Goal: Information Seeking & Learning: Learn about a topic

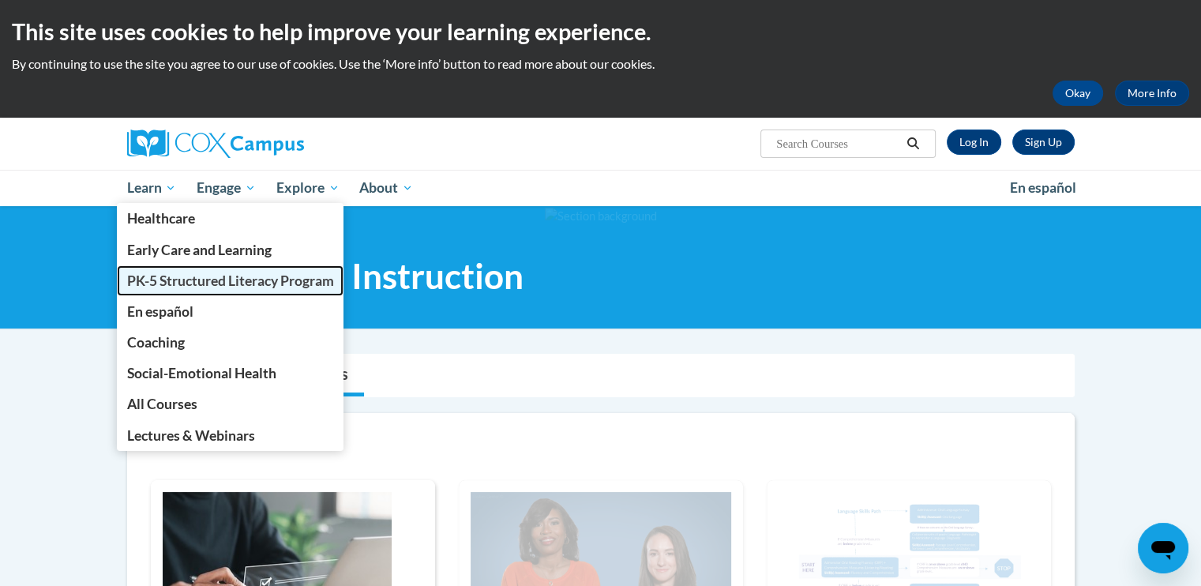
click at [175, 272] on span "PK-5 Structured Literacy Program" at bounding box center [229, 280] width 207 height 17
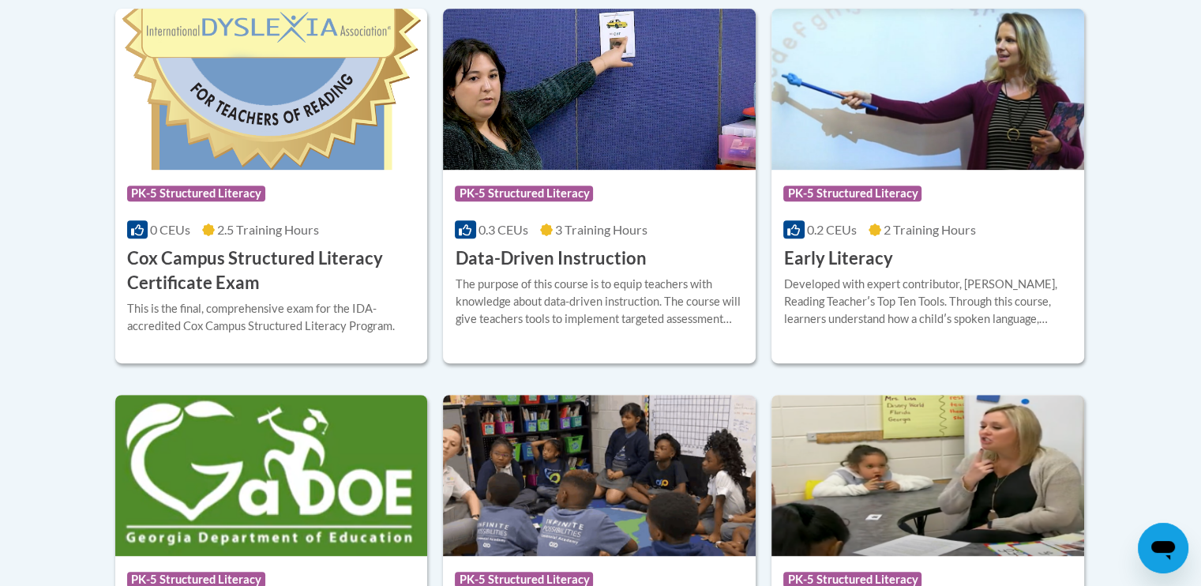
scroll to position [714, 0]
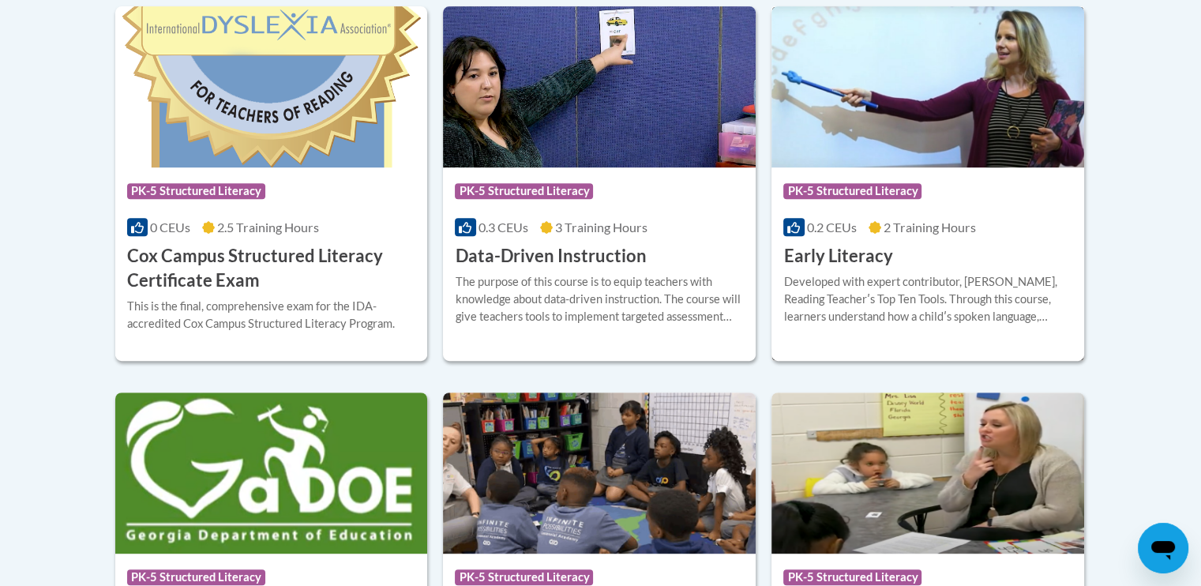
click at [970, 226] on span "2 Training Hours" at bounding box center [930, 227] width 92 height 15
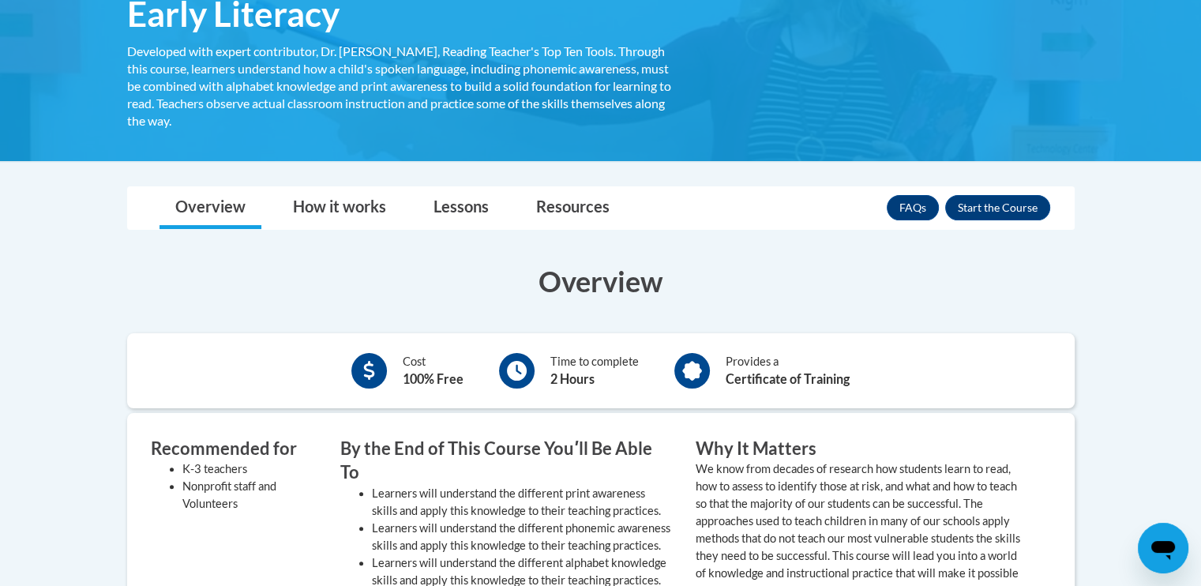
scroll to position [246, 0]
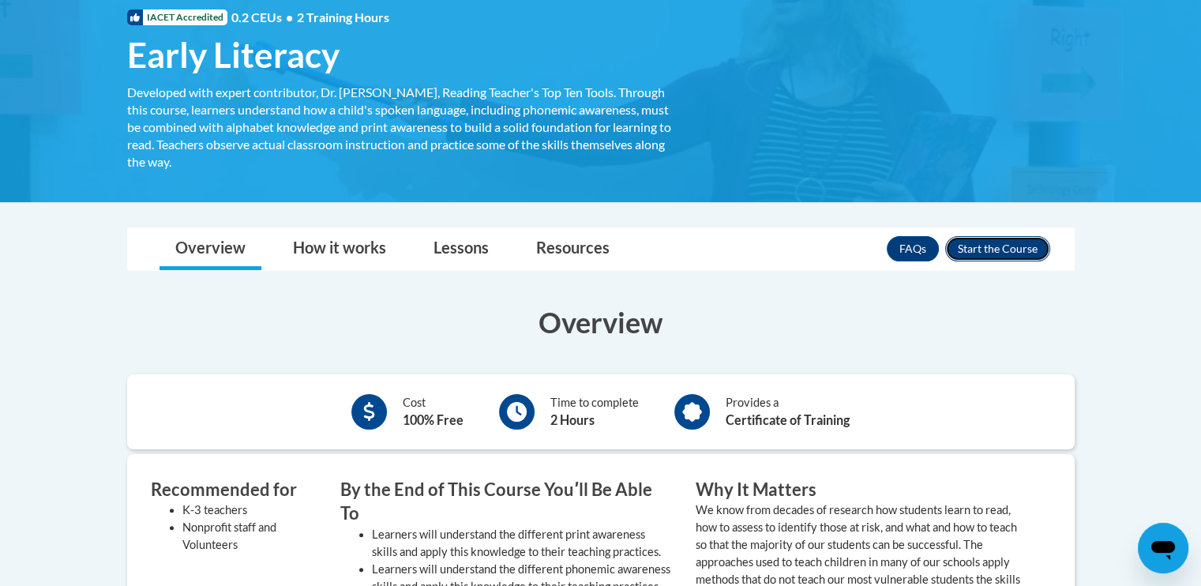
click at [1029, 246] on button "Enroll" at bounding box center [997, 248] width 105 height 25
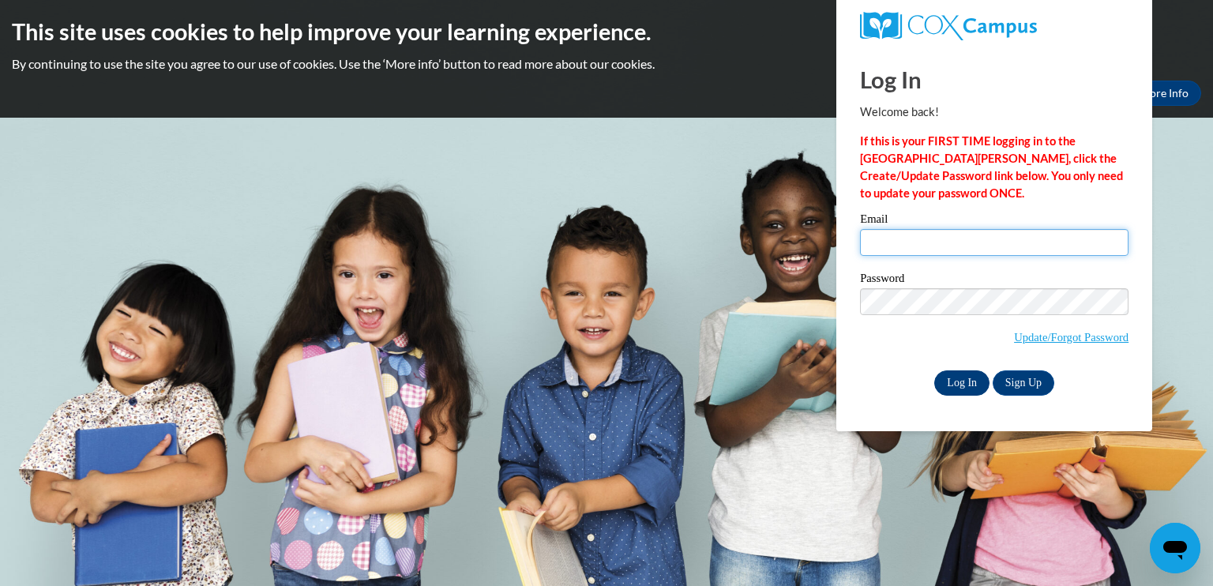
type input "cmccray@griffinresa.net"
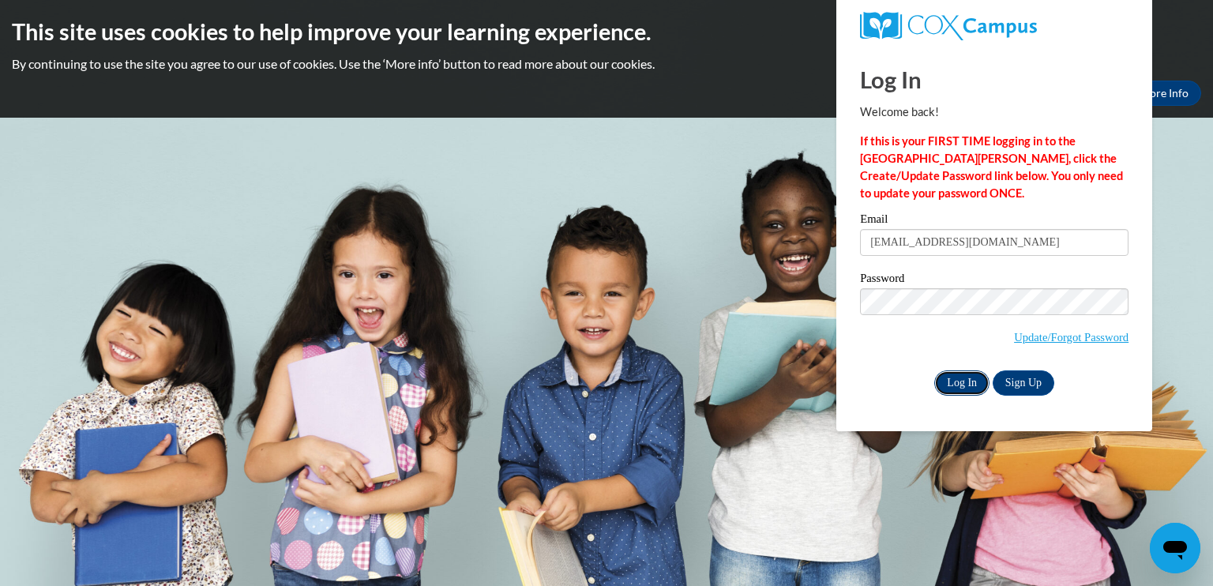
click at [952, 380] on input "Log In" at bounding box center [961, 382] width 55 height 25
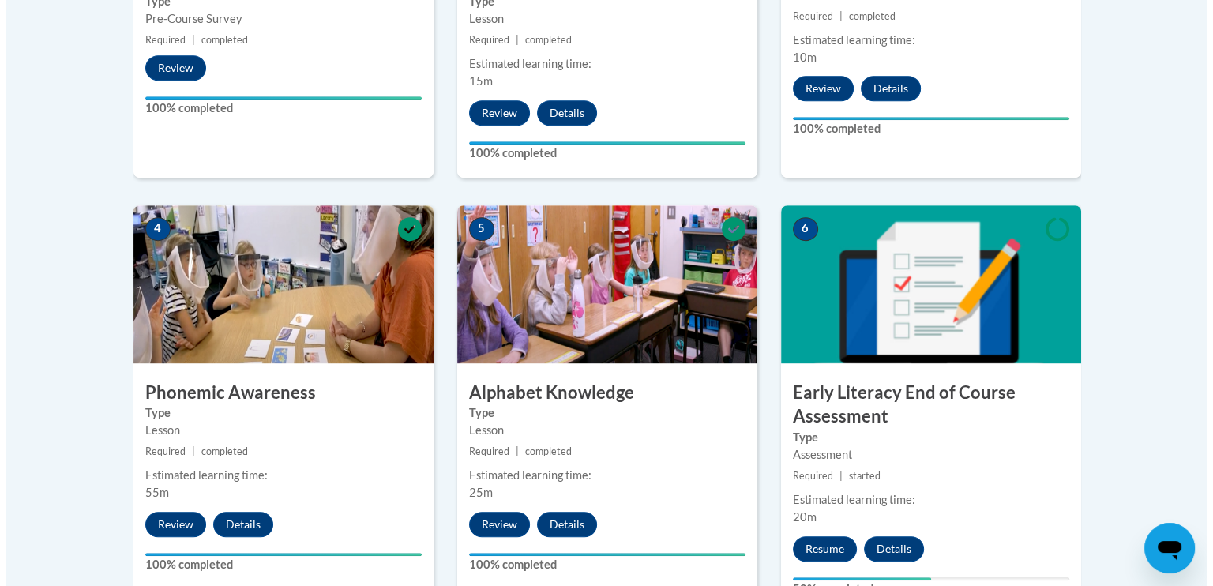
scroll to position [798, 0]
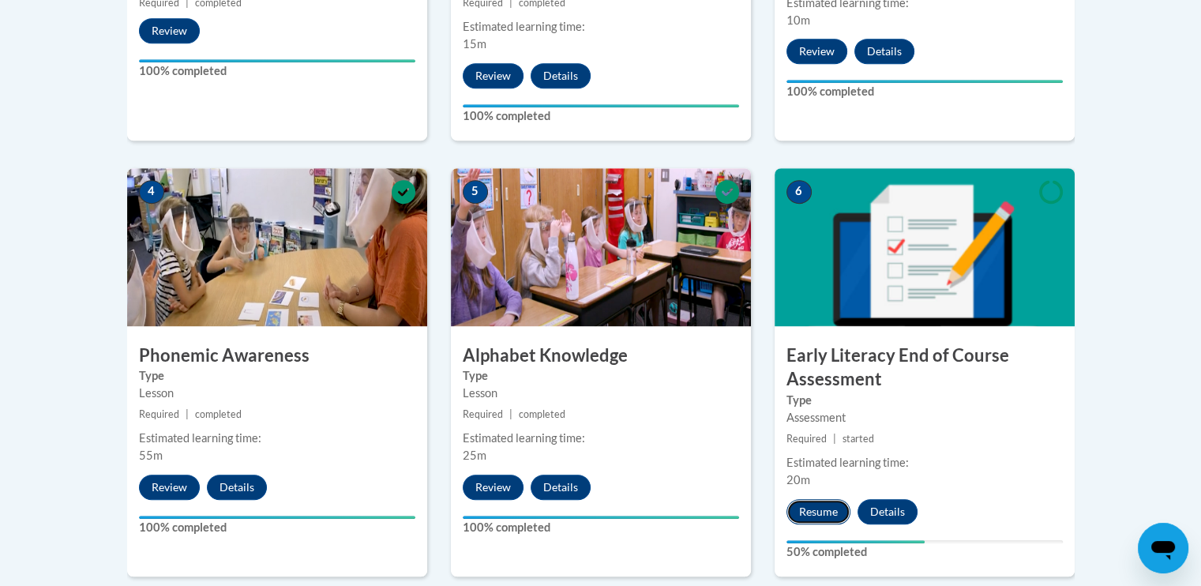
click at [809, 499] on button "Resume" at bounding box center [818, 511] width 64 height 25
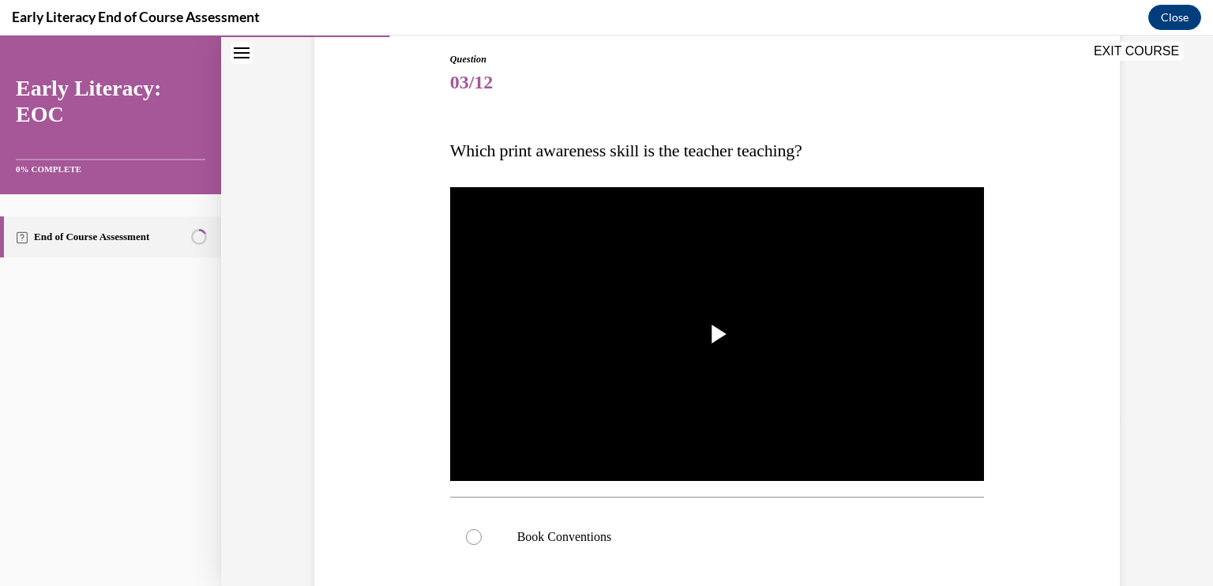
scroll to position [203, 0]
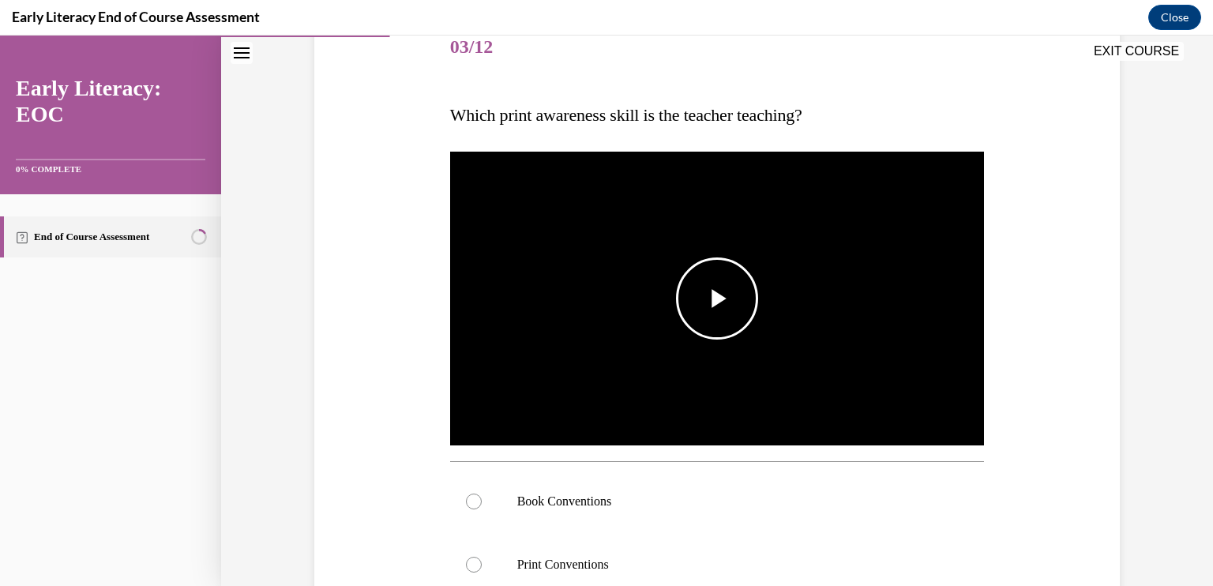
click at [717, 298] on span "Video player" at bounding box center [717, 298] width 0 height 0
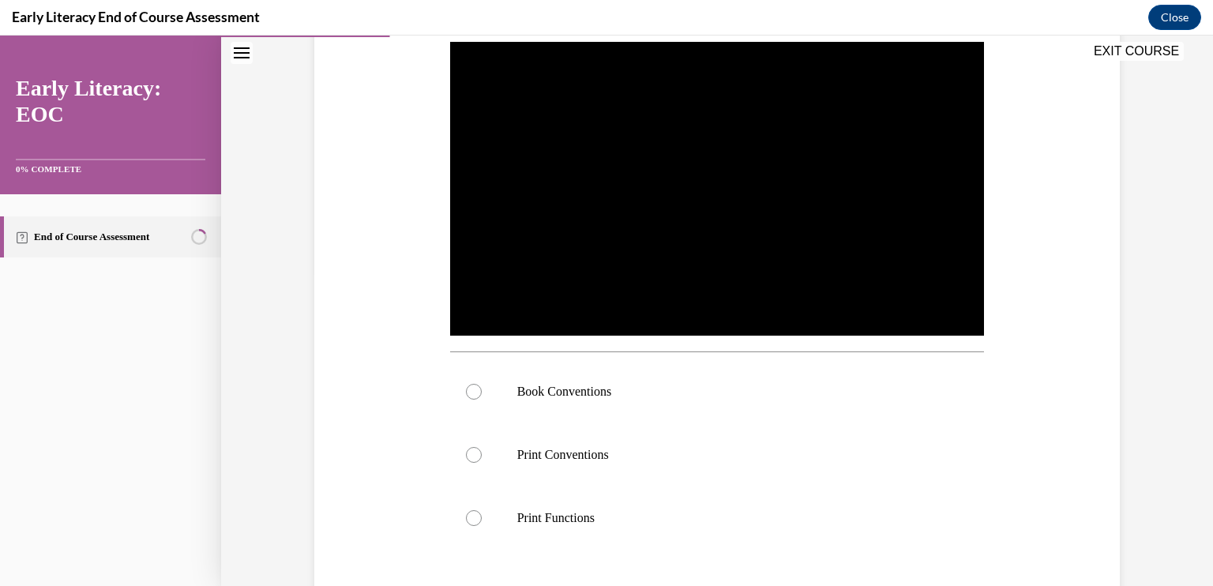
scroll to position [341, 0]
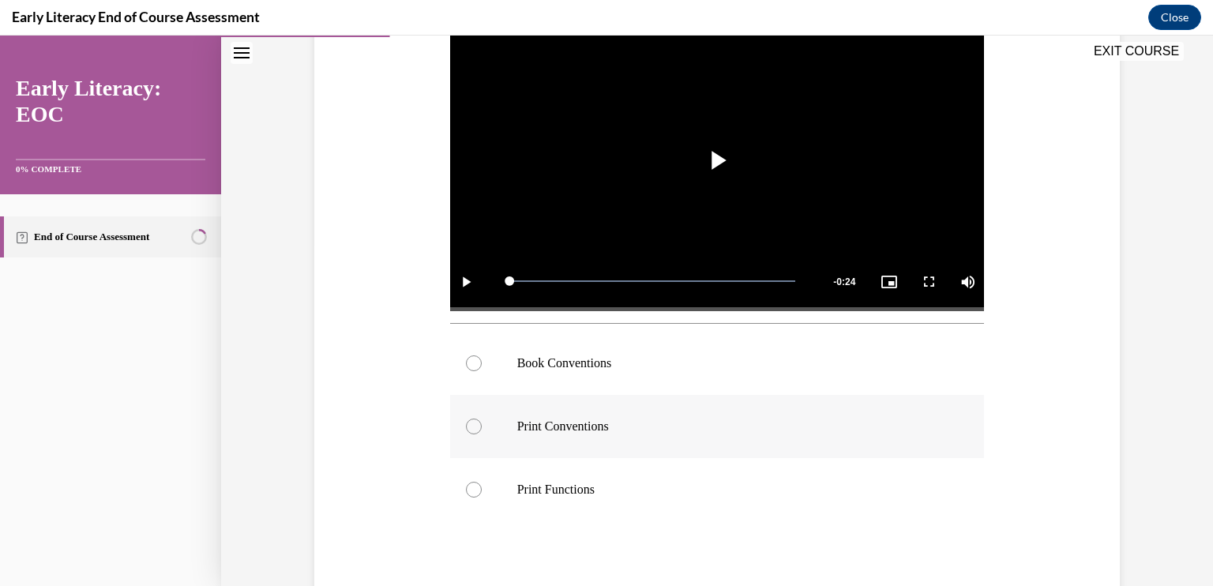
click at [645, 415] on div at bounding box center [717, 426] width 535 height 63
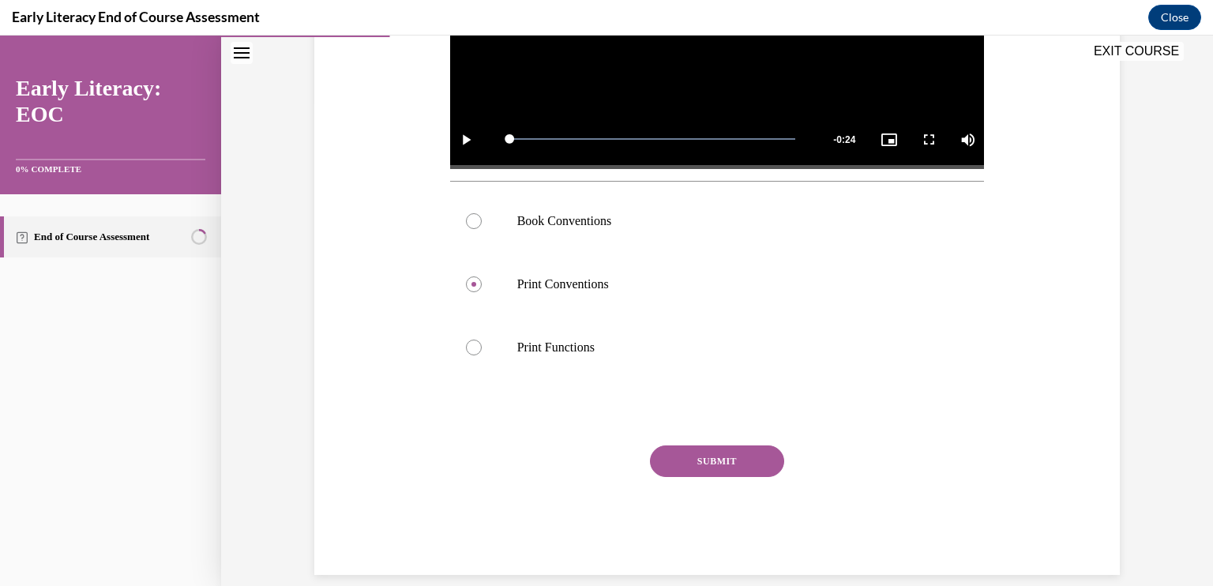
scroll to position [503, 0]
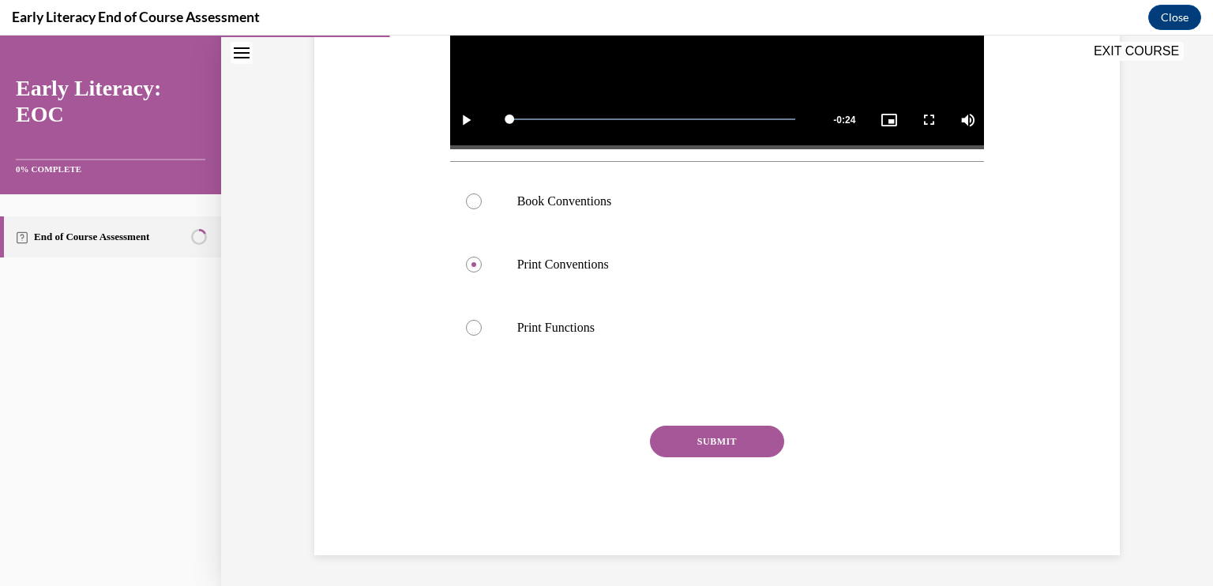
click at [714, 432] on button "SUBMIT" at bounding box center [717, 442] width 134 height 32
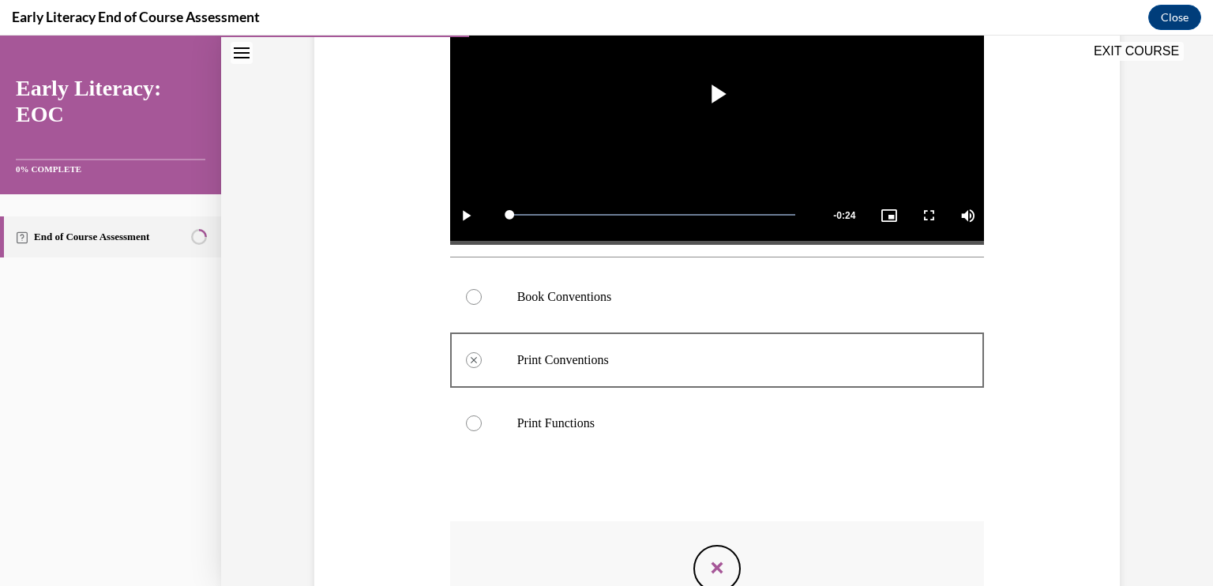
scroll to position [411, 0]
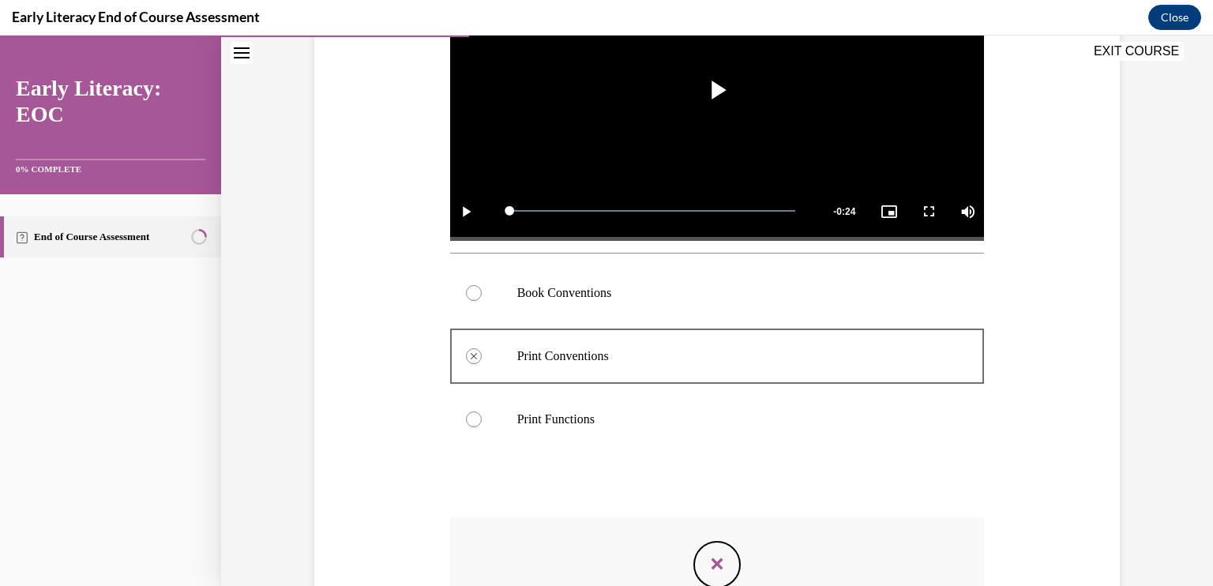
click at [569, 303] on div at bounding box center [717, 292] width 535 height 63
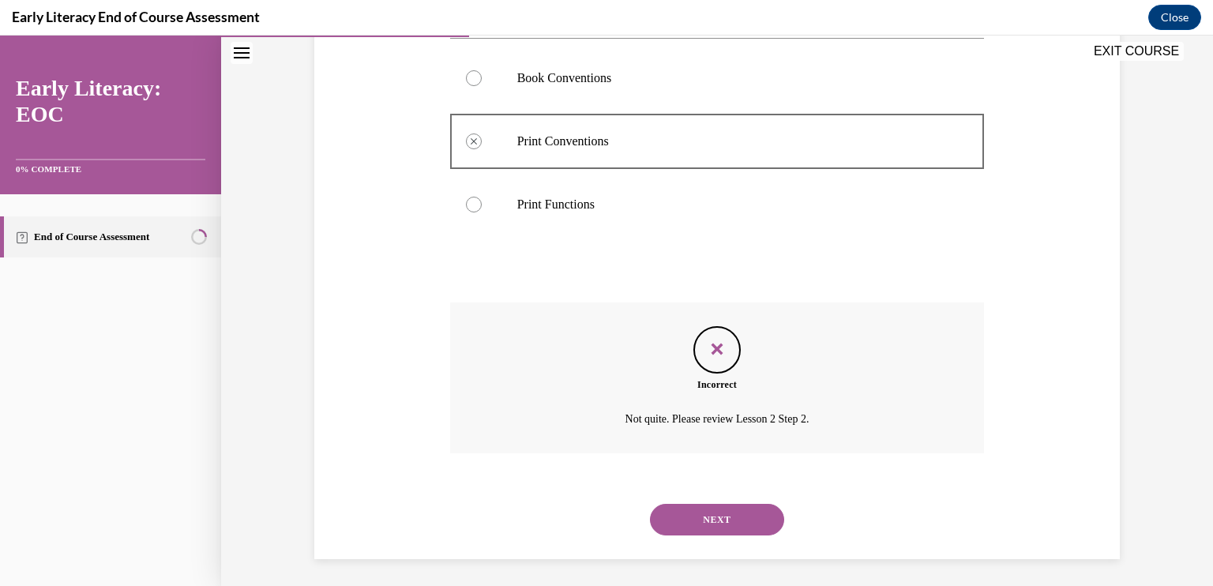
scroll to position [631, 0]
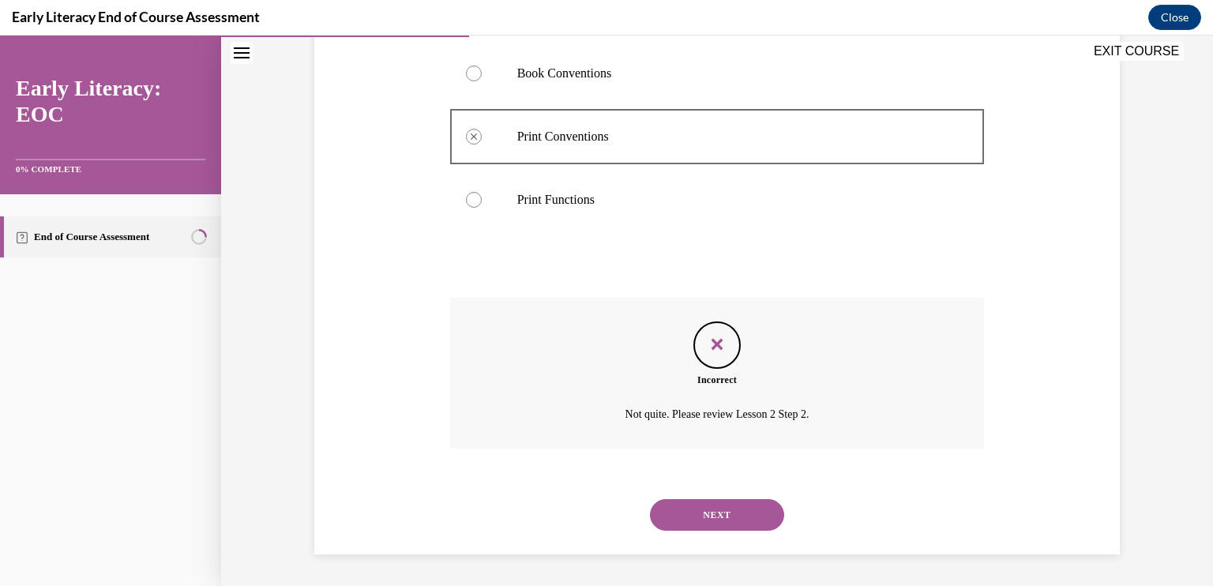
click at [717, 347] on icon "Feedback" at bounding box center [717, 344] width 24 height 24
click at [710, 519] on button "NEXT" at bounding box center [717, 515] width 134 height 32
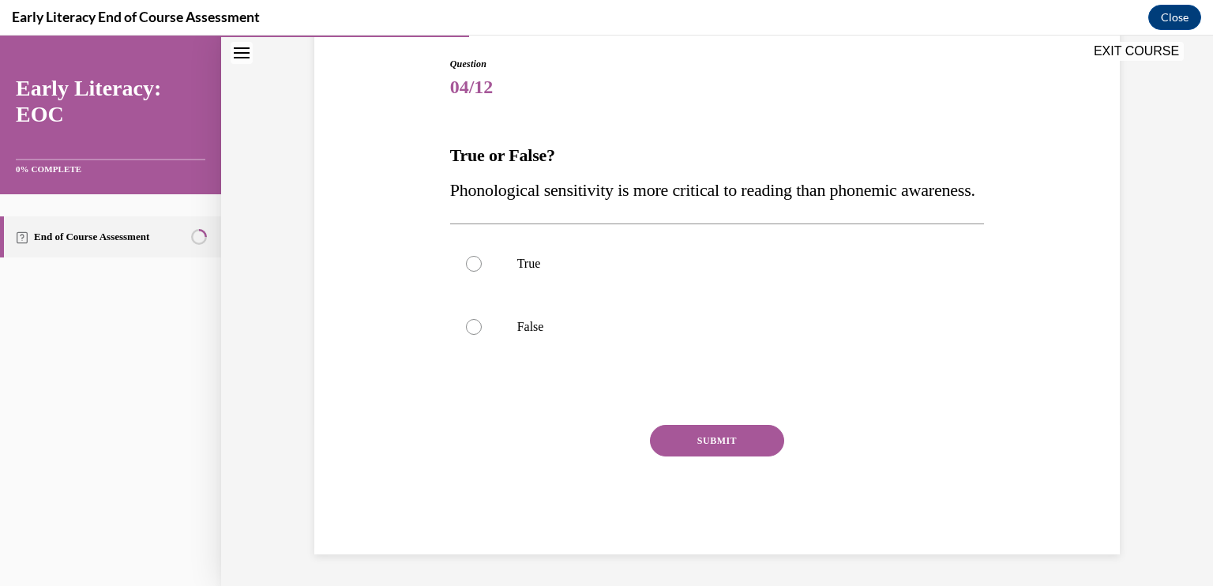
scroll to position [175, 0]
click at [517, 335] on p "False" at bounding box center [731, 327] width 428 height 16
click at [683, 449] on button "SUBMIT" at bounding box center [717, 441] width 134 height 32
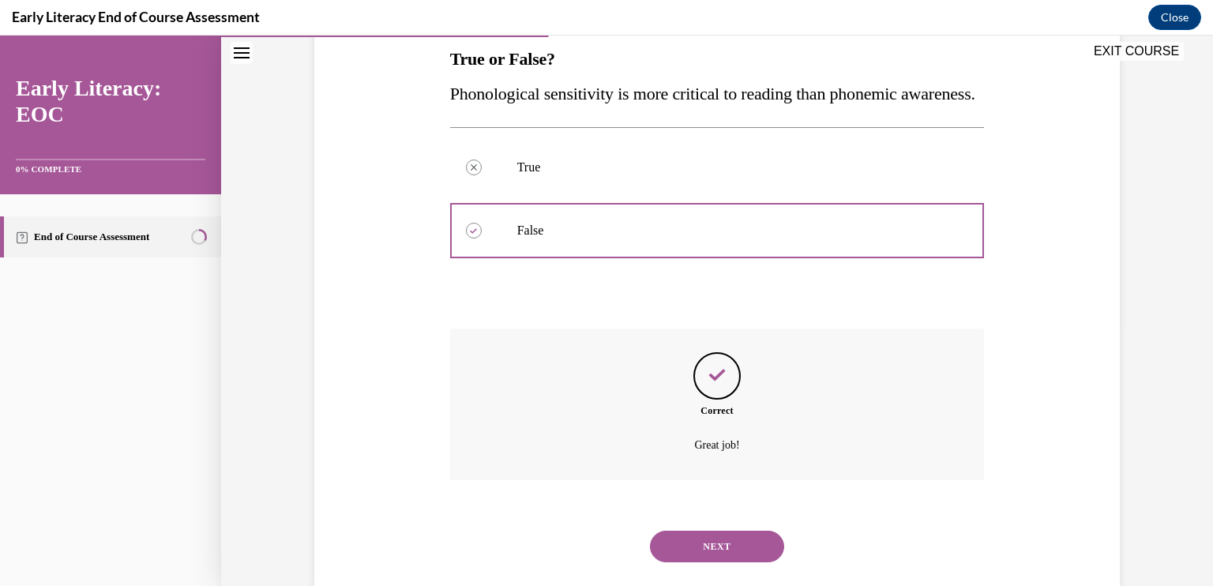
scroll to position [325, 0]
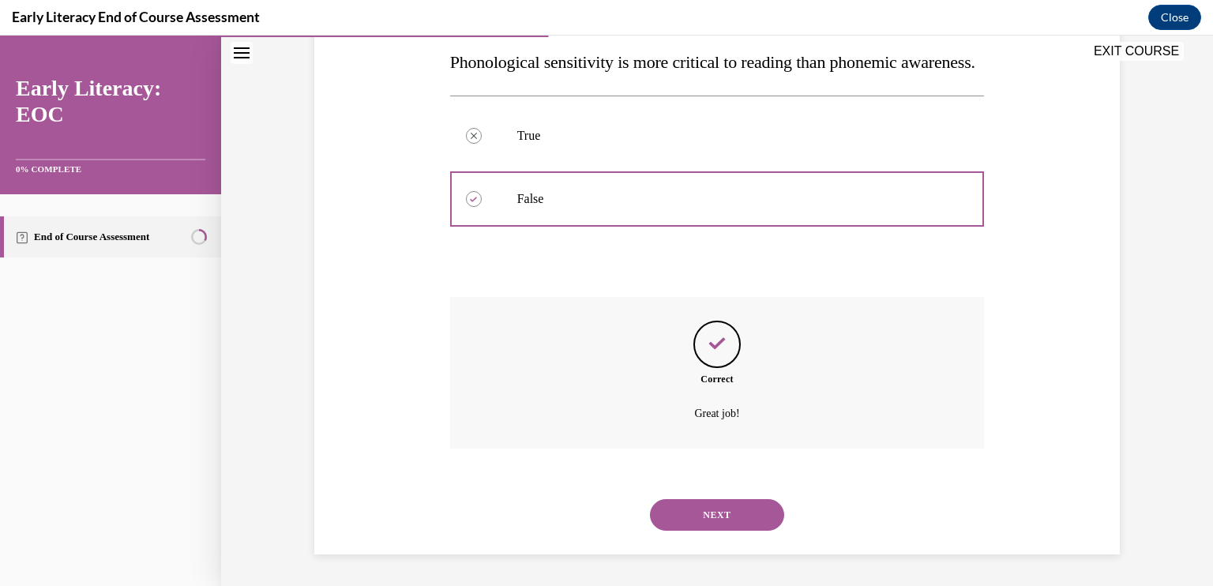
click at [717, 513] on button "NEXT" at bounding box center [717, 515] width 134 height 32
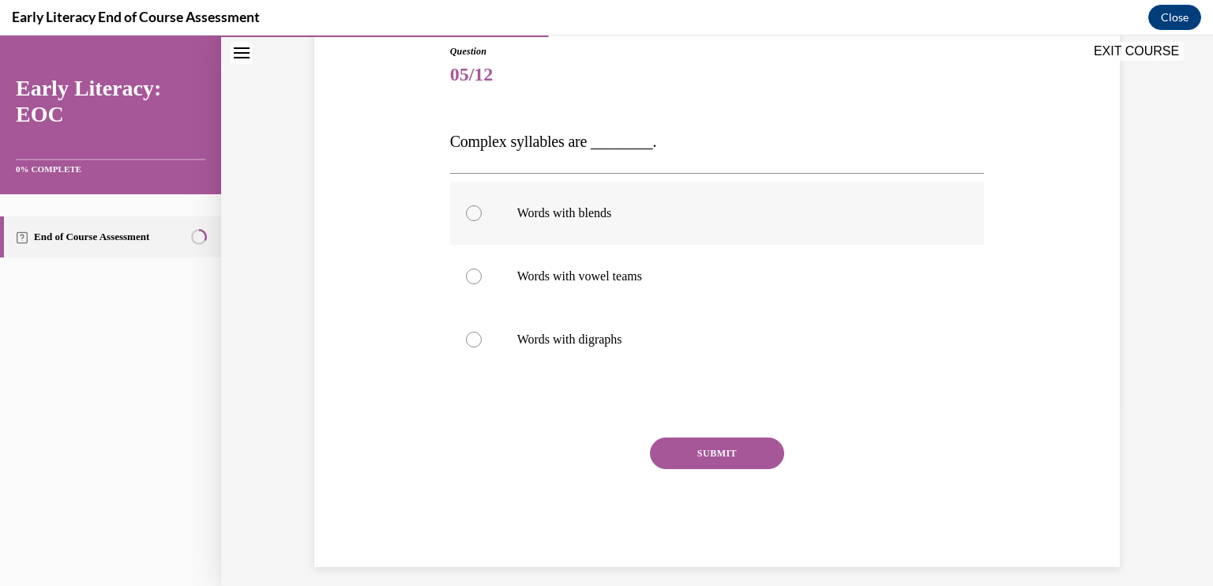
click at [580, 205] on p "Words with blends" at bounding box center [731, 213] width 428 height 16
click at [696, 441] on button "SUBMIT" at bounding box center [717, 453] width 134 height 32
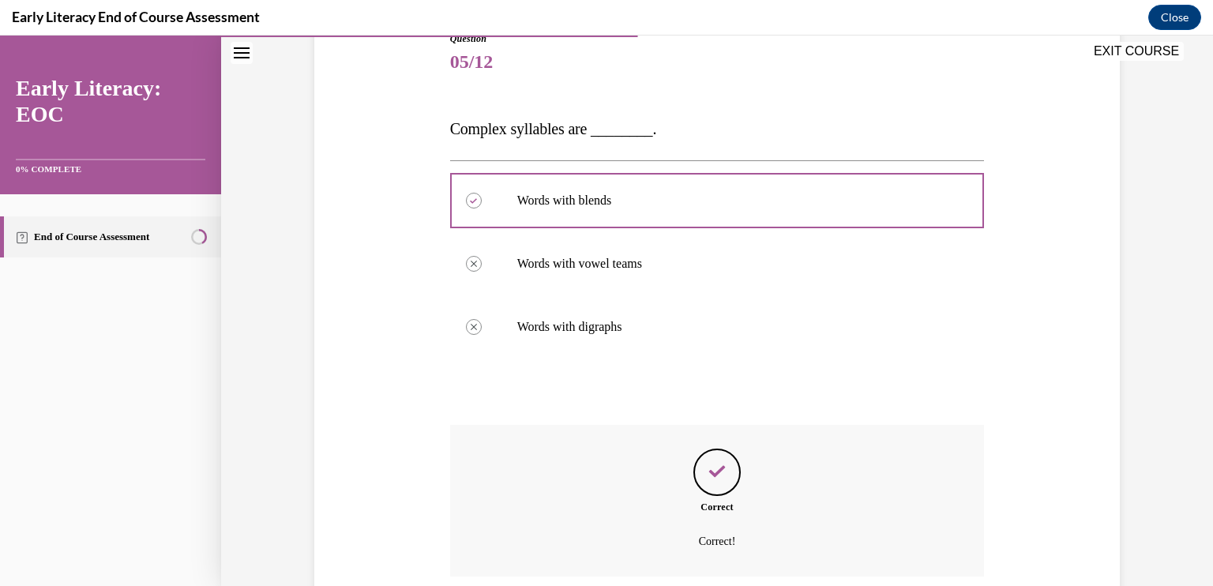
scroll to position [316, 0]
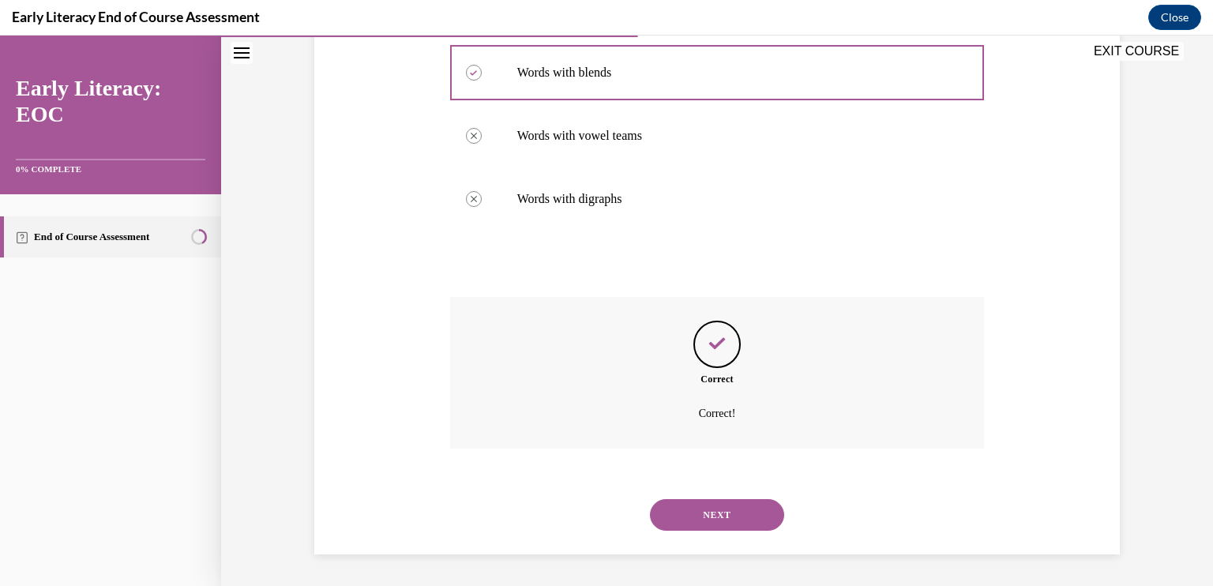
click at [701, 504] on button "NEXT" at bounding box center [717, 515] width 134 height 32
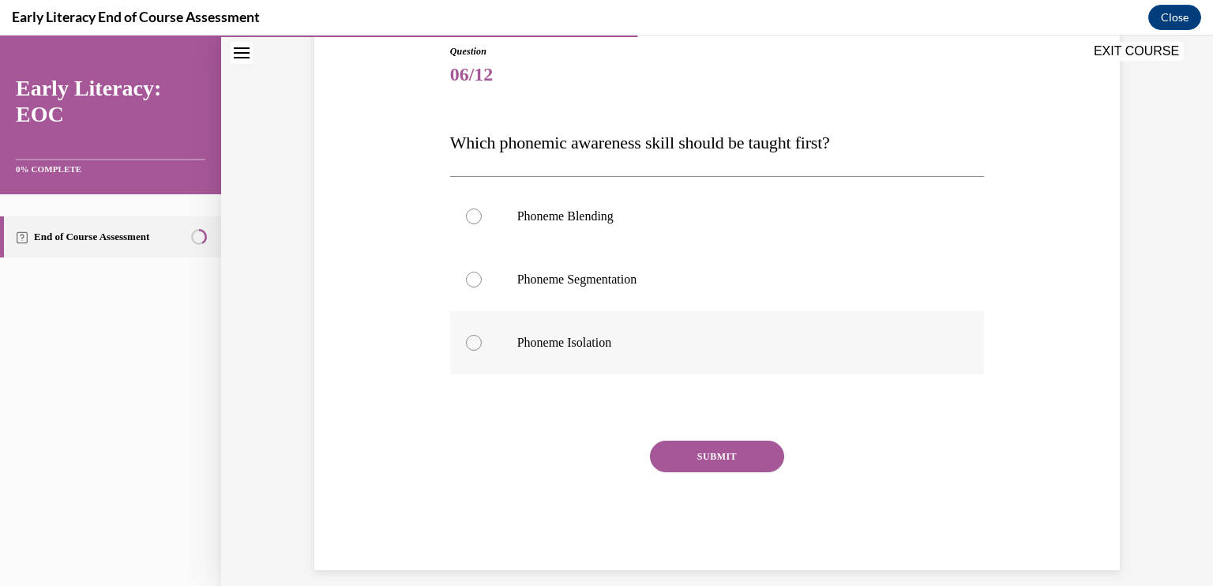
click at [576, 343] on p "Phoneme Isolation" at bounding box center [731, 343] width 428 height 16
click at [689, 453] on button "SUBMIT" at bounding box center [717, 457] width 134 height 32
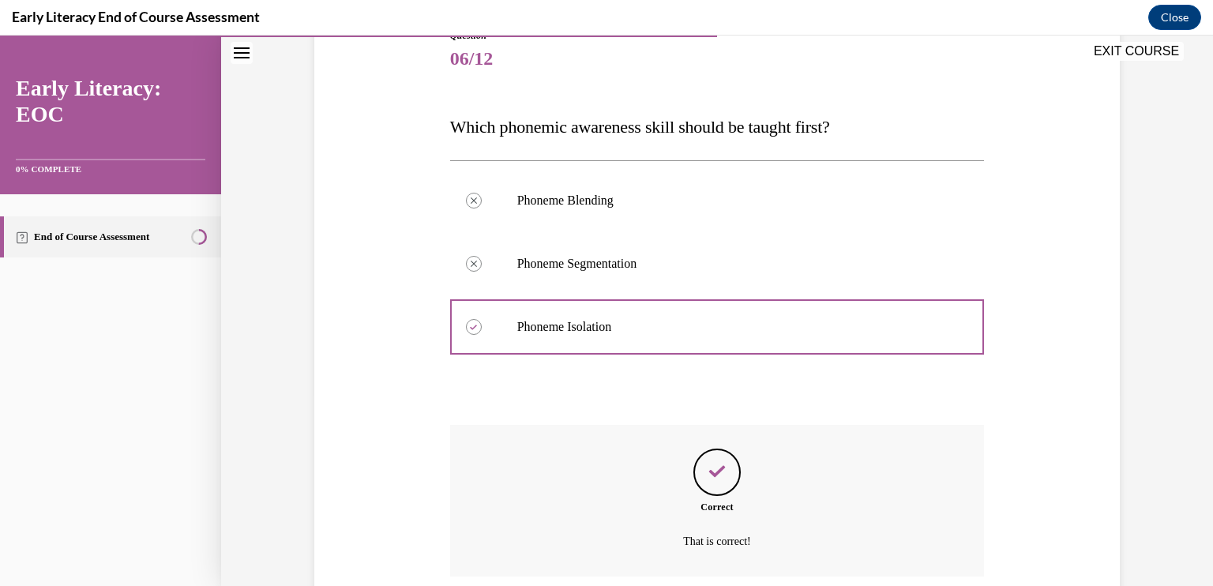
scroll to position [319, 0]
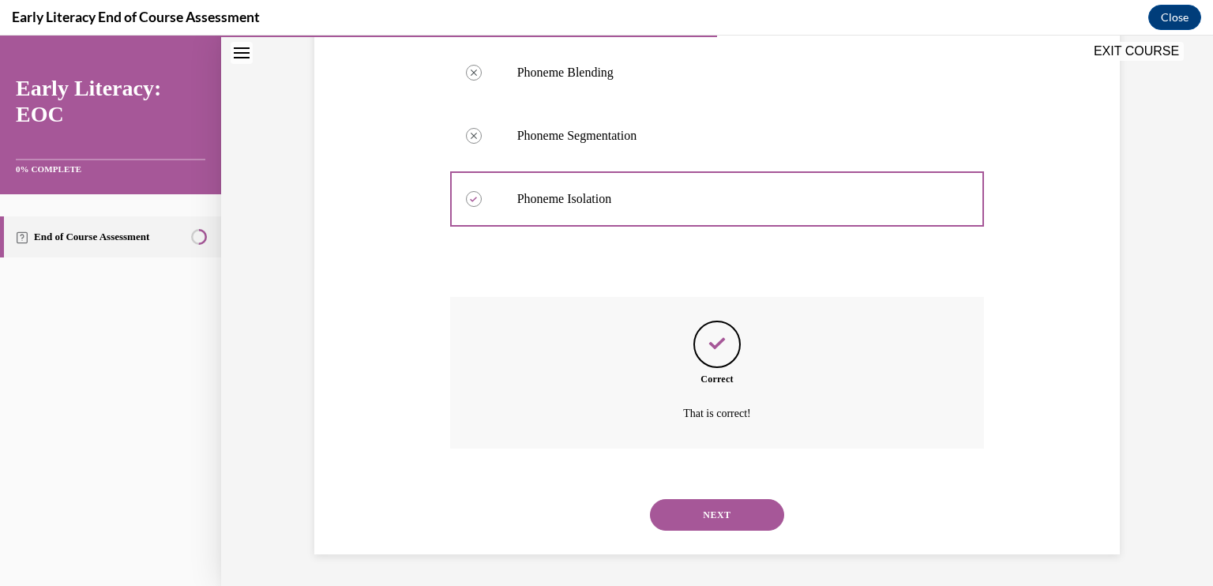
click at [707, 509] on button "NEXT" at bounding box center [717, 515] width 134 height 32
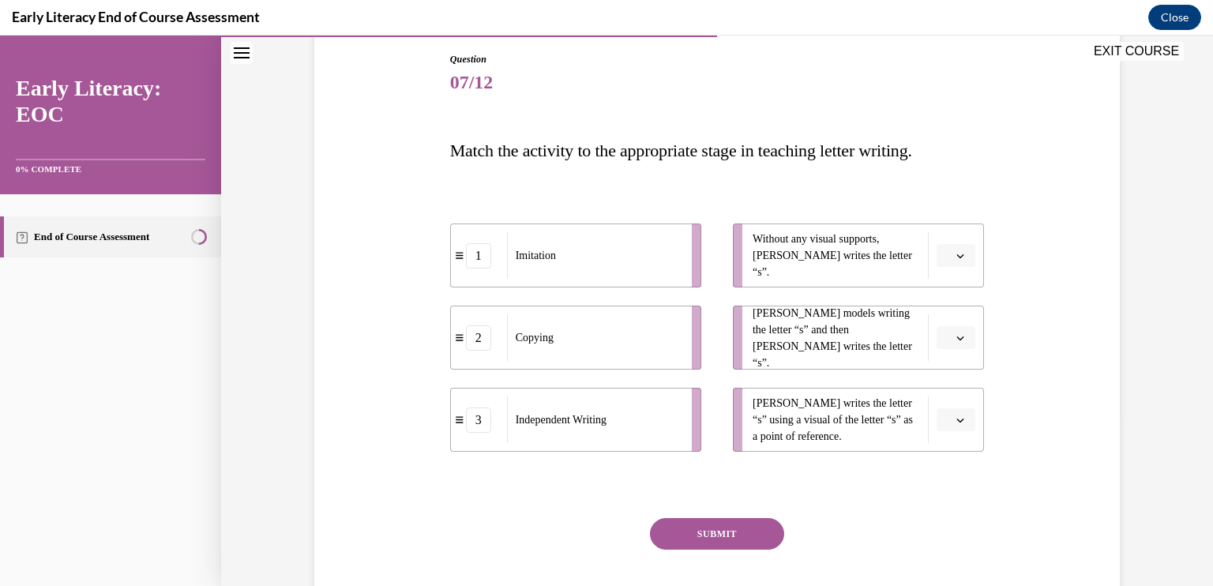
scroll to position [167, 0]
click at [952, 246] on button "button" at bounding box center [955, 256] width 39 height 24
click at [944, 383] on span "3" at bounding box center [944, 384] width 6 height 13
click at [955, 330] on button "button" at bounding box center [955, 338] width 39 height 24
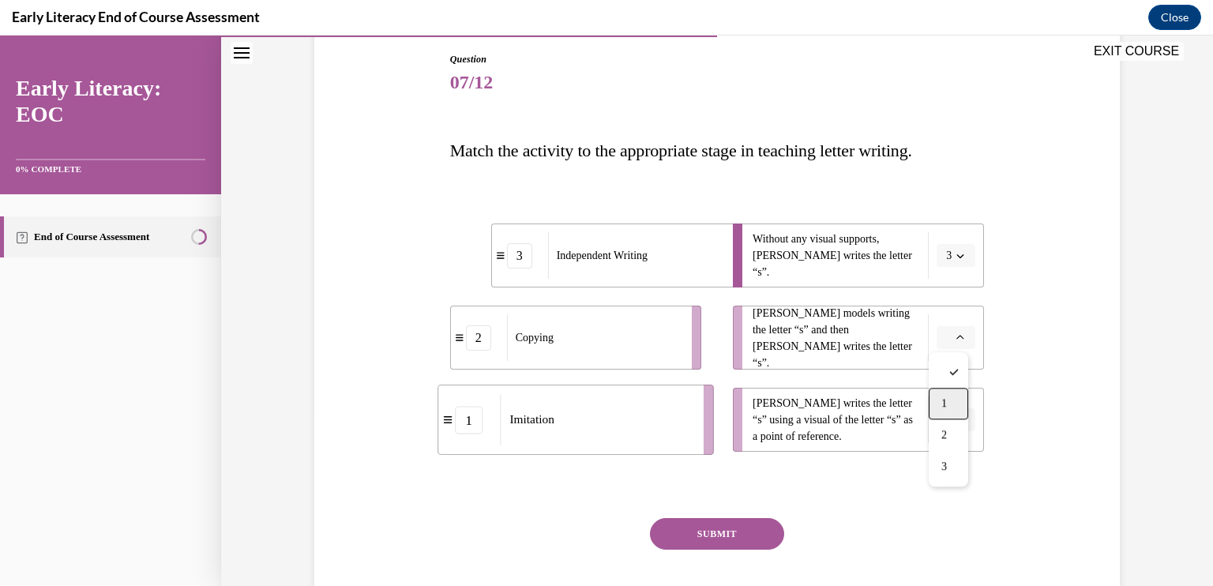
click at [940, 399] on div "1" at bounding box center [948, 404] width 39 height 32
click at [953, 411] on button "button" at bounding box center [955, 420] width 39 height 24
click at [945, 514] on span "2" at bounding box center [944, 517] width 6 height 13
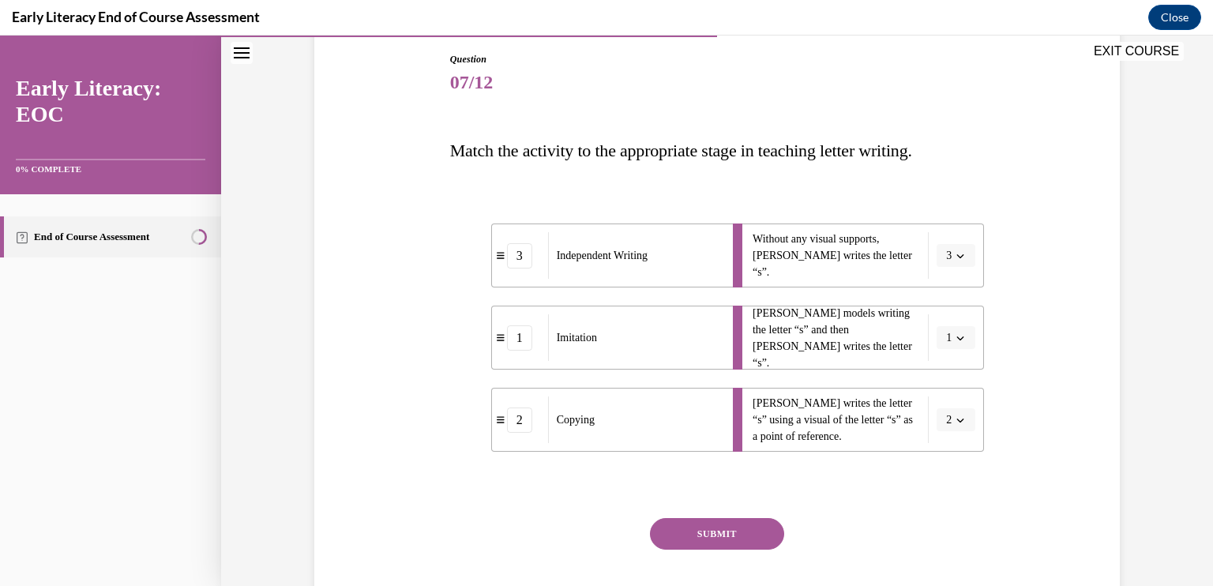
click at [691, 527] on button "SUBMIT" at bounding box center [717, 534] width 134 height 32
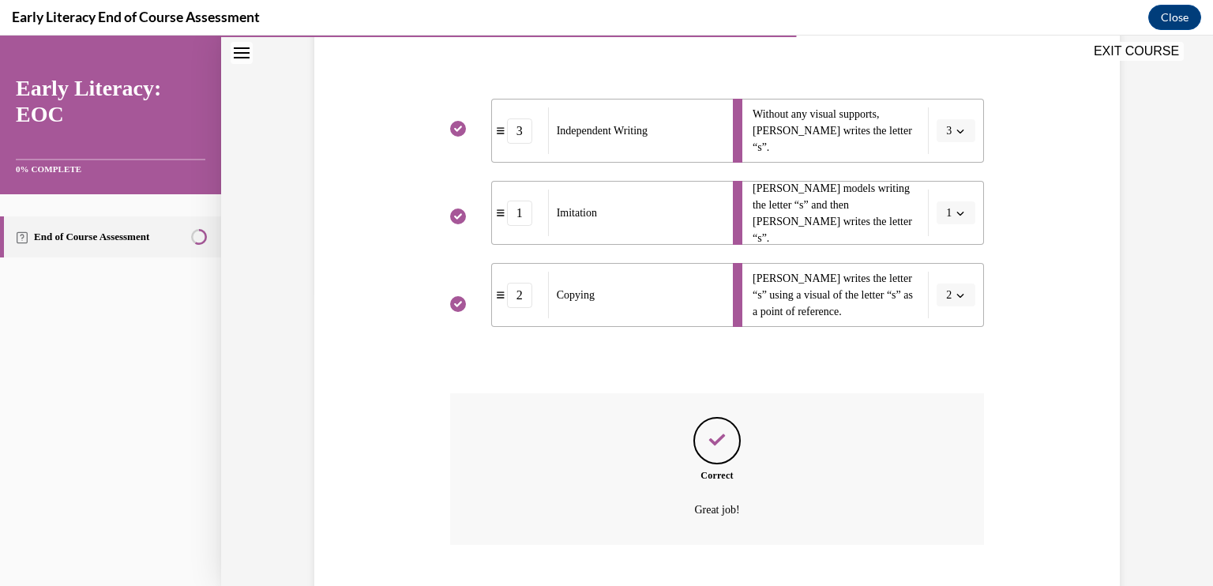
scroll to position [388, 0]
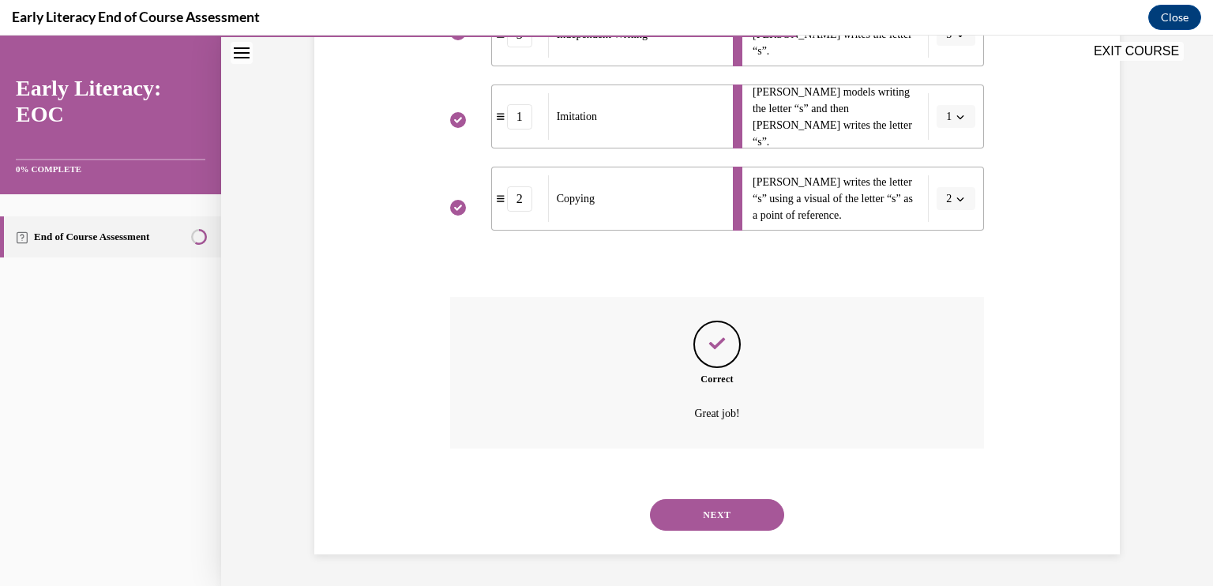
click at [701, 511] on button "NEXT" at bounding box center [717, 515] width 134 height 32
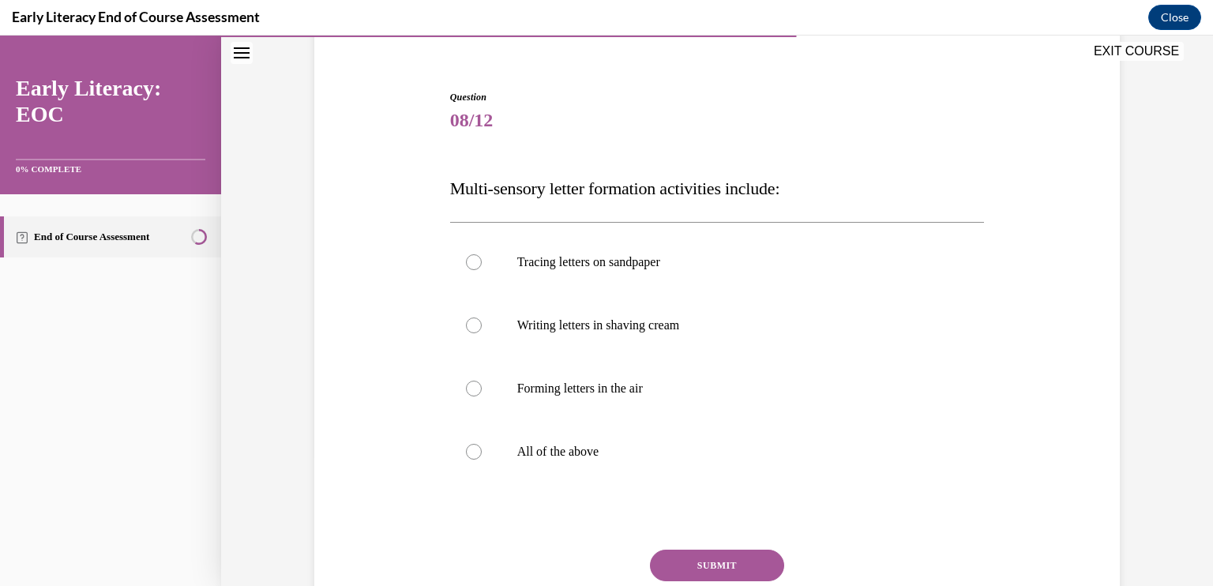
scroll to position [133, 0]
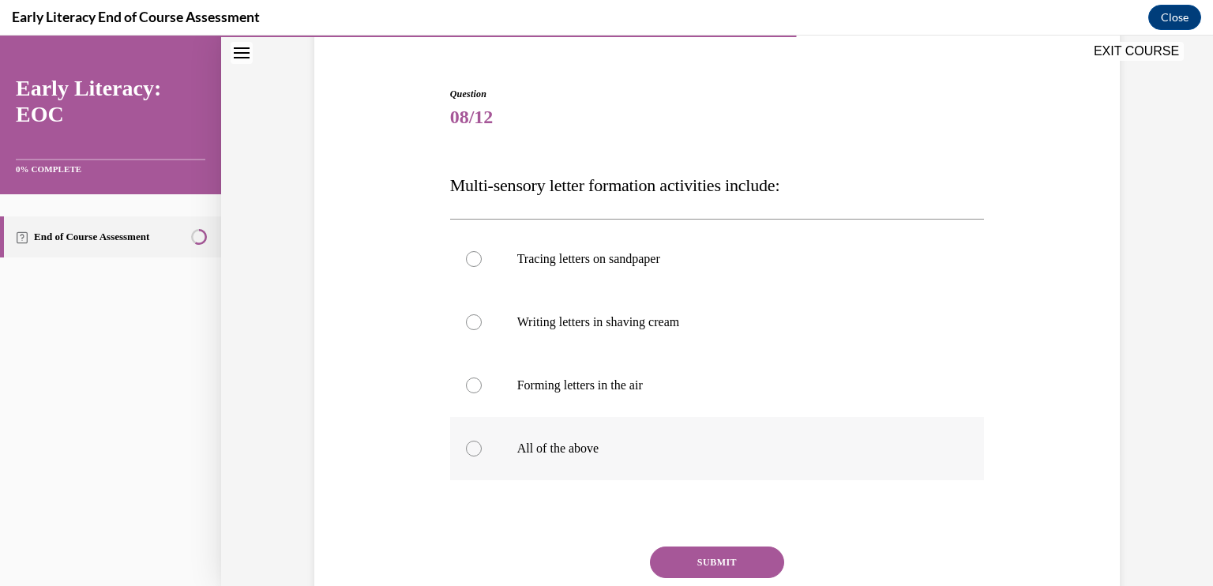
click at [475, 448] on div at bounding box center [474, 449] width 16 height 16
click at [693, 553] on button "SUBMIT" at bounding box center [717, 562] width 134 height 32
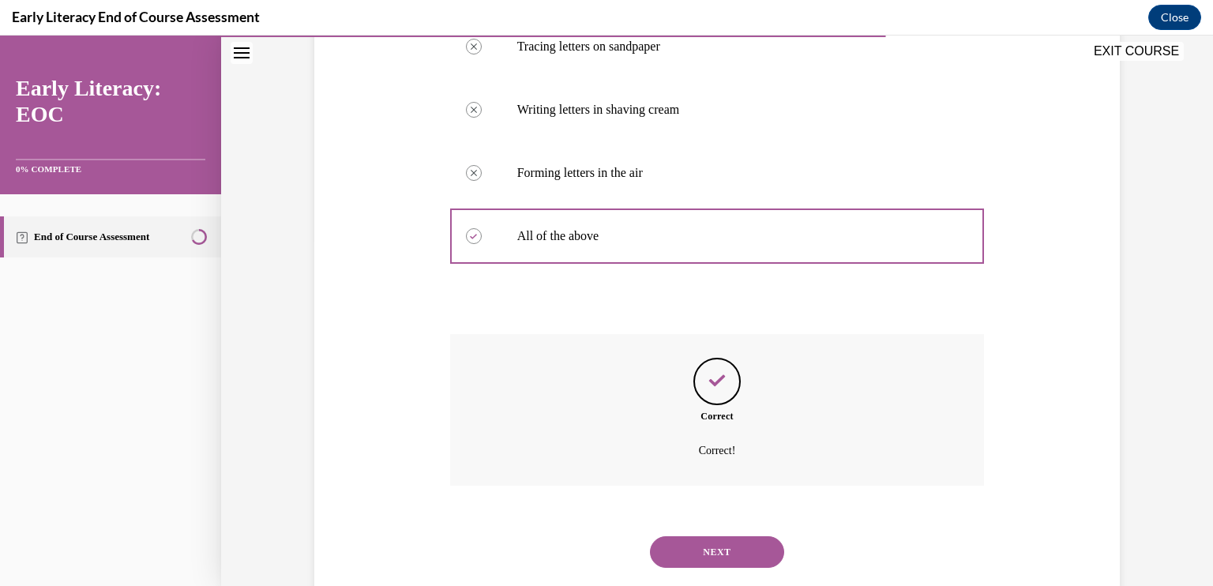
scroll to position [382, 0]
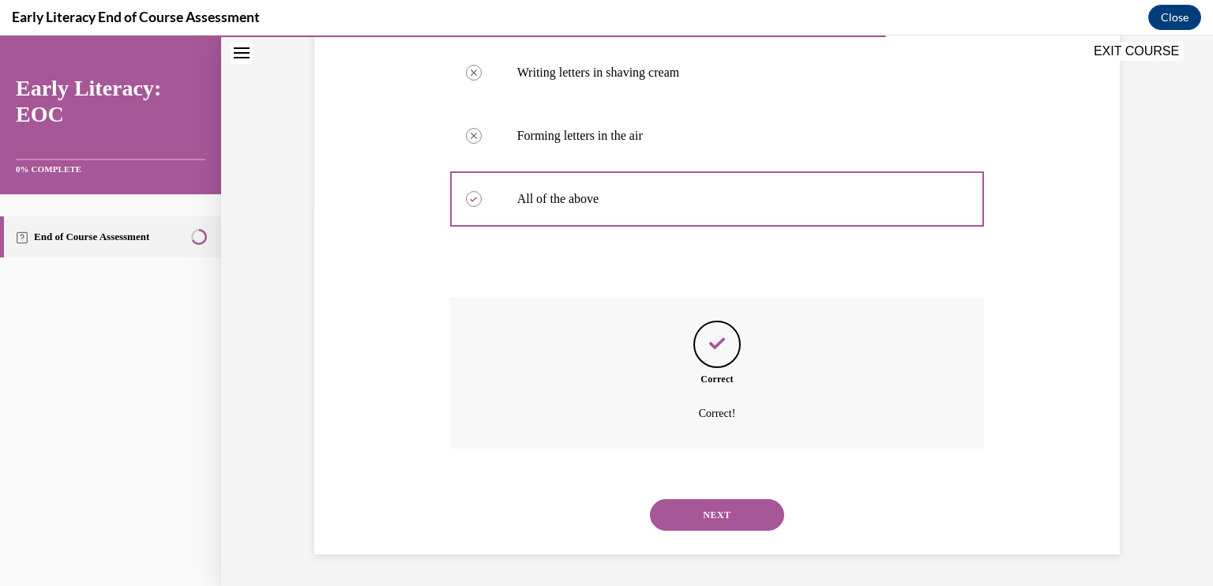
click at [711, 503] on button "NEXT" at bounding box center [717, 515] width 134 height 32
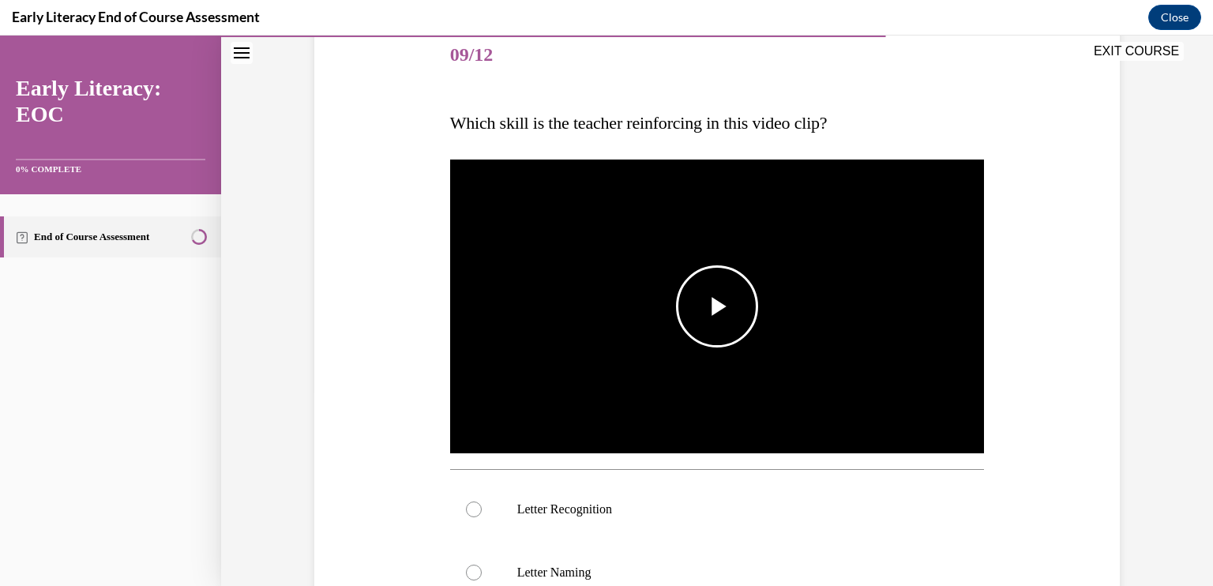
scroll to position [201, 0]
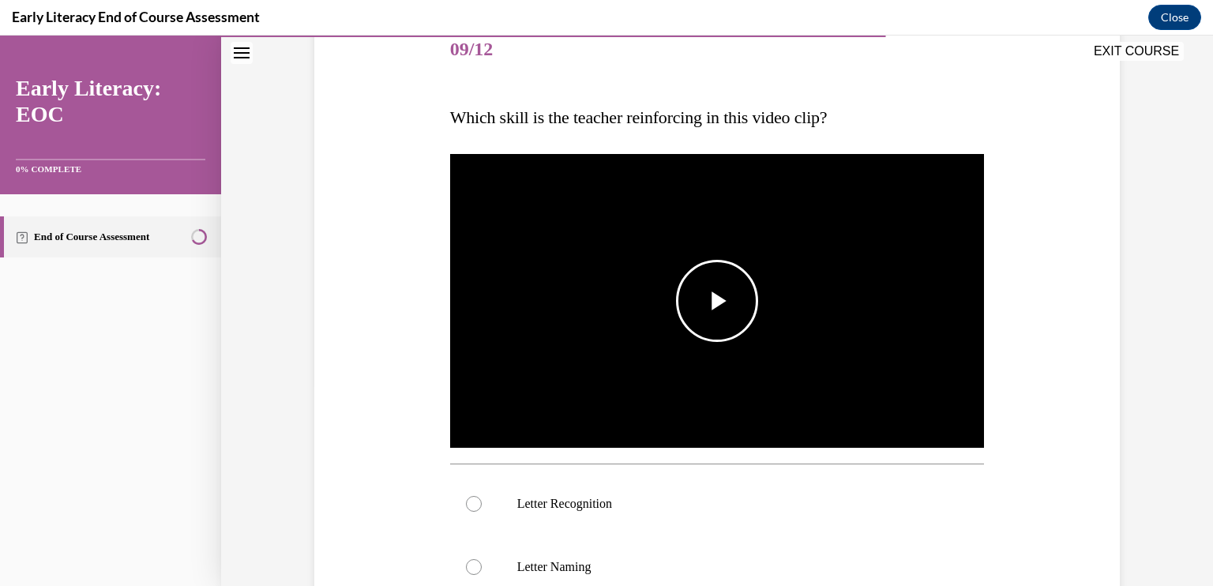
click at [717, 301] on span "Video player" at bounding box center [717, 301] width 0 height 0
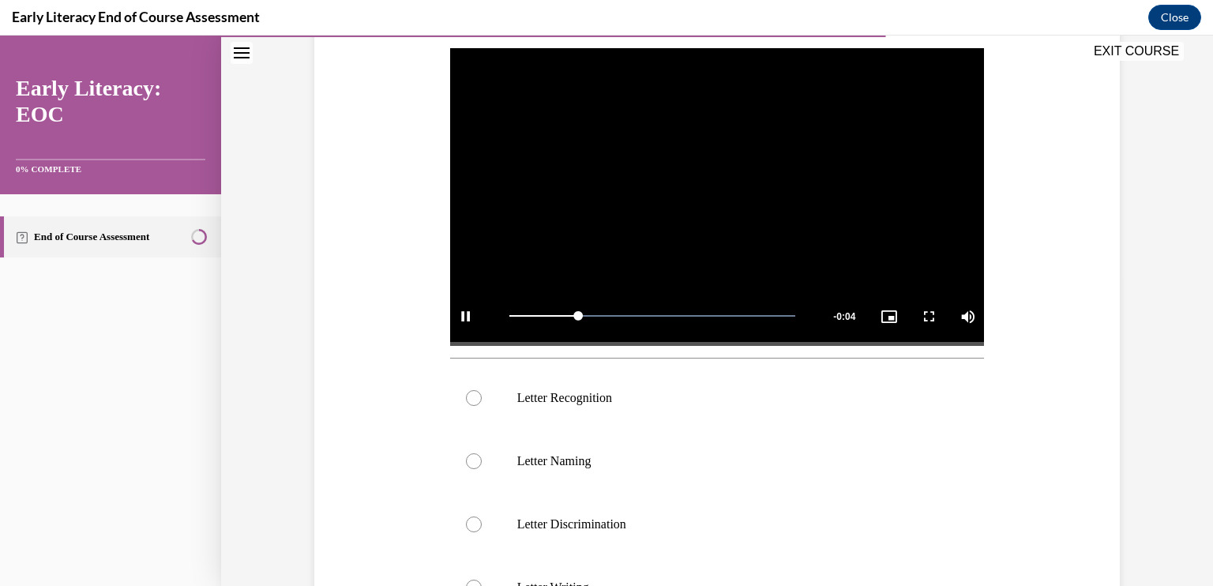
scroll to position [303, 0]
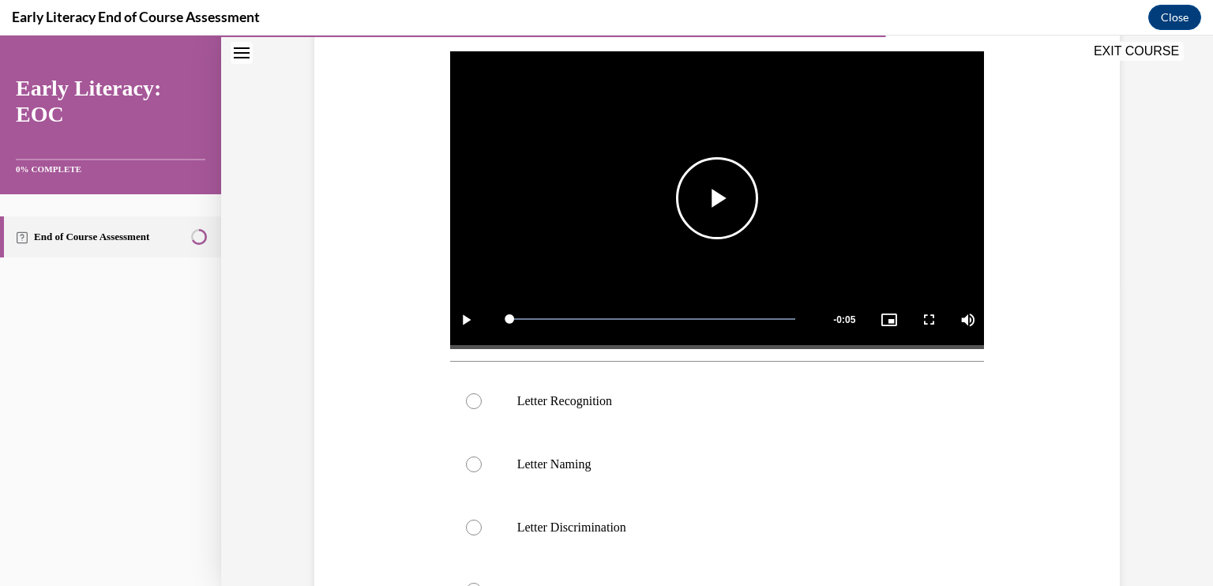
click at [717, 198] on span "Video player" at bounding box center [717, 198] width 0 height 0
click at [466, 395] on div at bounding box center [474, 401] width 16 height 16
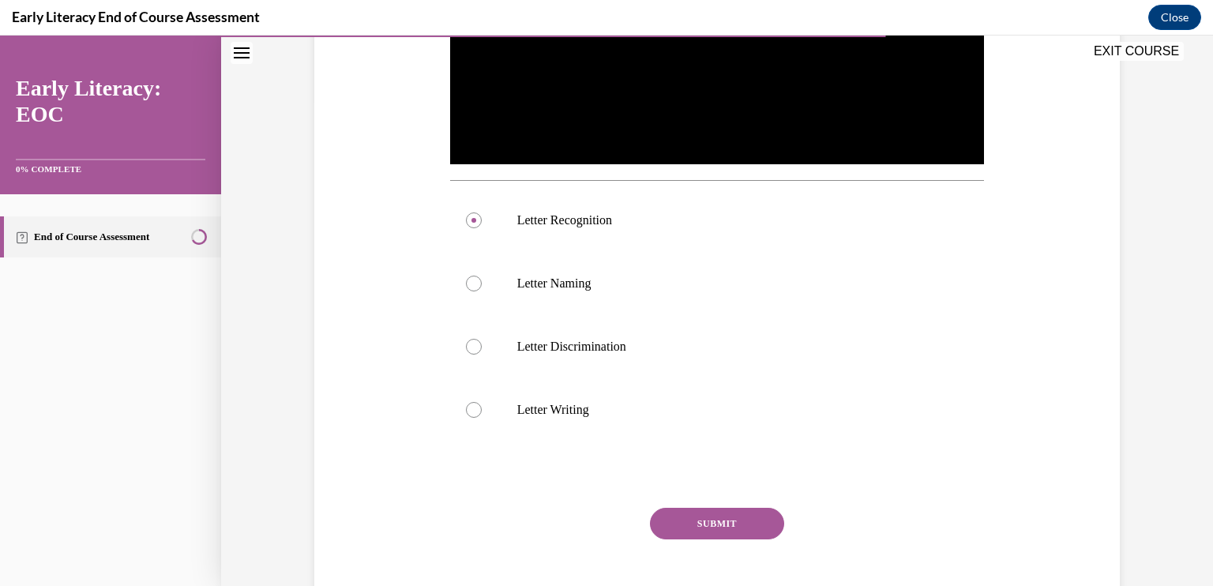
click at [711, 517] on button "SUBMIT" at bounding box center [717, 524] width 134 height 32
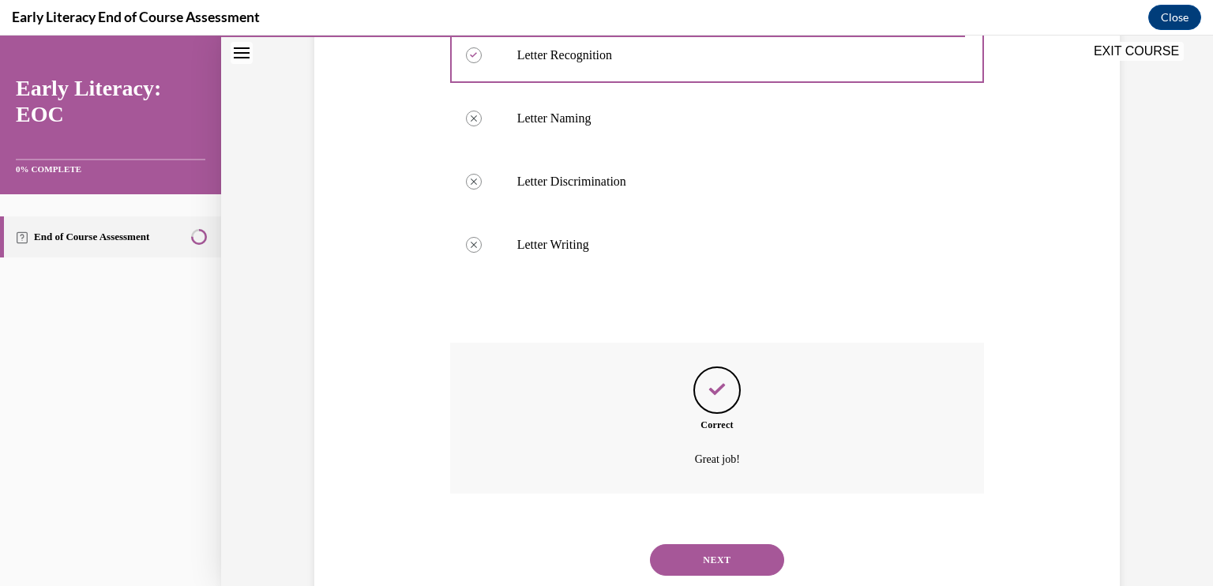
scroll to position [694, 0]
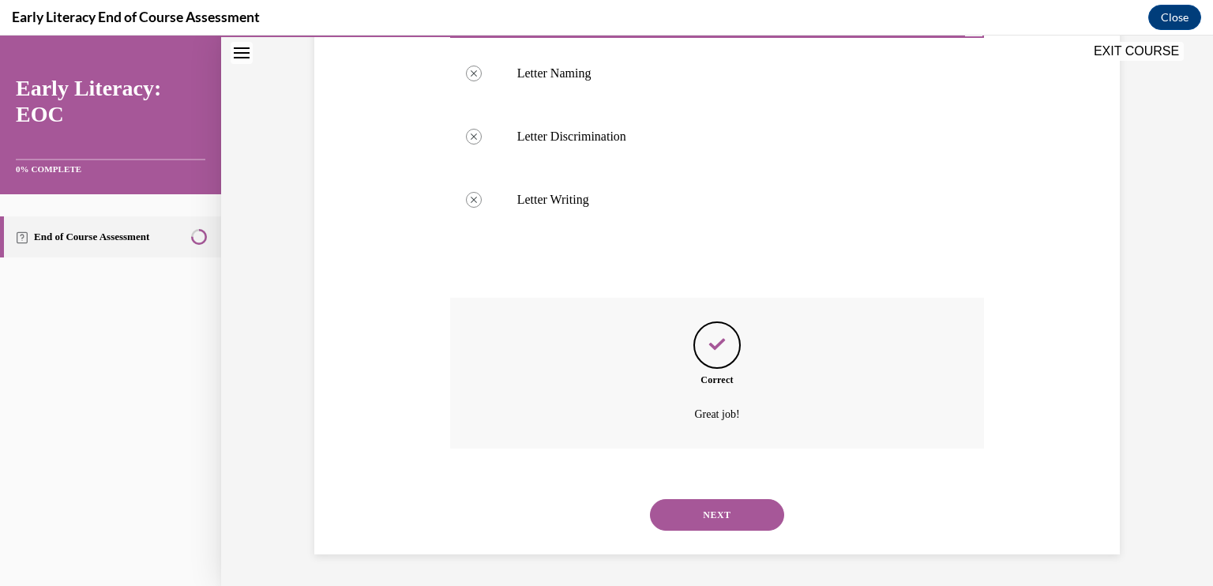
click at [700, 513] on button "NEXT" at bounding box center [717, 515] width 134 height 32
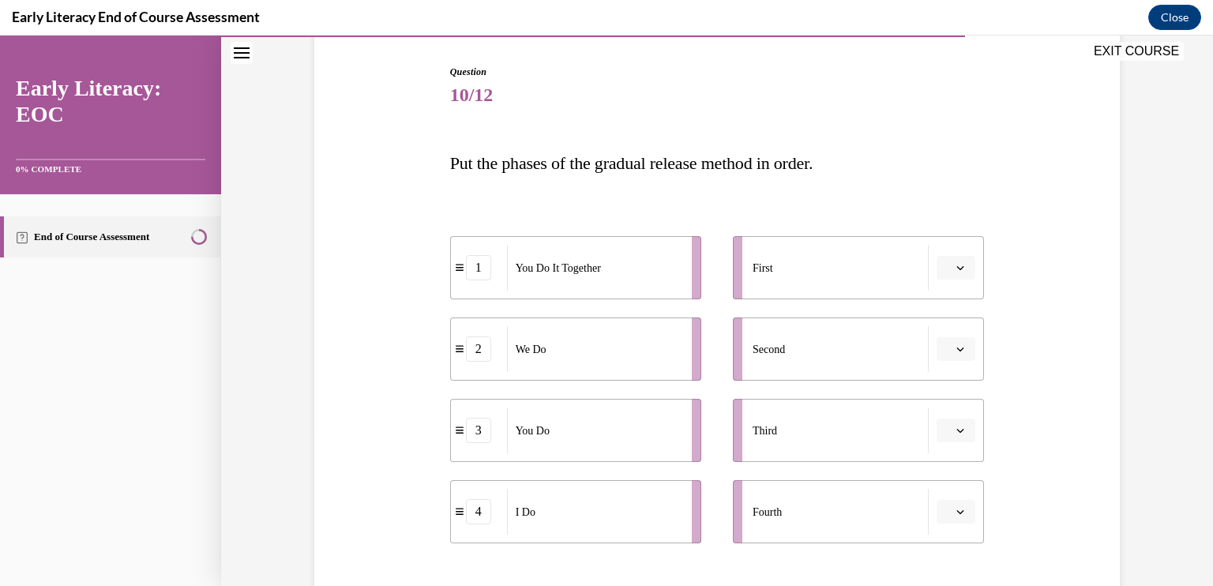
scroll to position [164, 0]
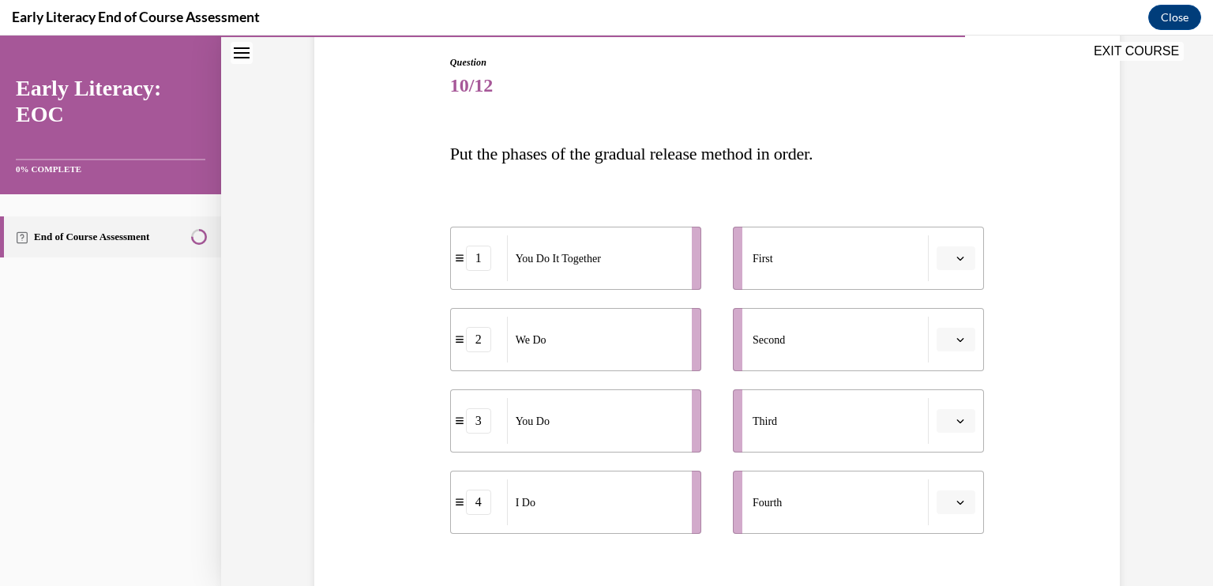
click at [959, 251] on button "button" at bounding box center [955, 258] width 39 height 24
click at [943, 419] on span "4" at bounding box center [944, 420] width 6 height 13
click at [959, 336] on span "button" at bounding box center [960, 339] width 11 height 11
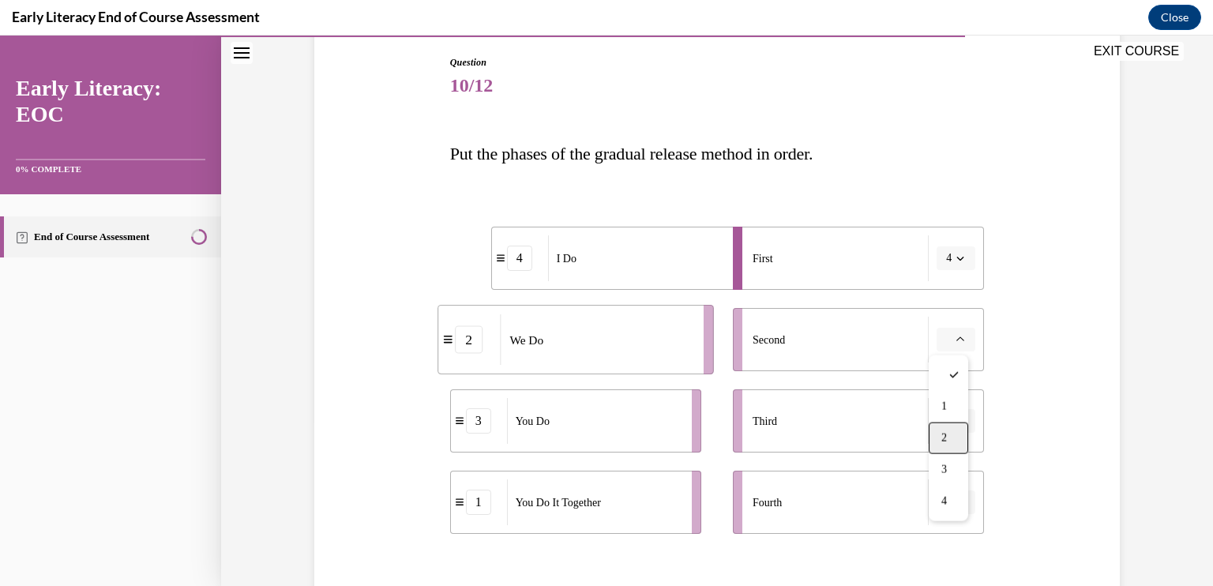
click at [948, 448] on div "2" at bounding box center [948, 438] width 39 height 32
click at [956, 419] on icon "button" at bounding box center [960, 421] width 8 height 8
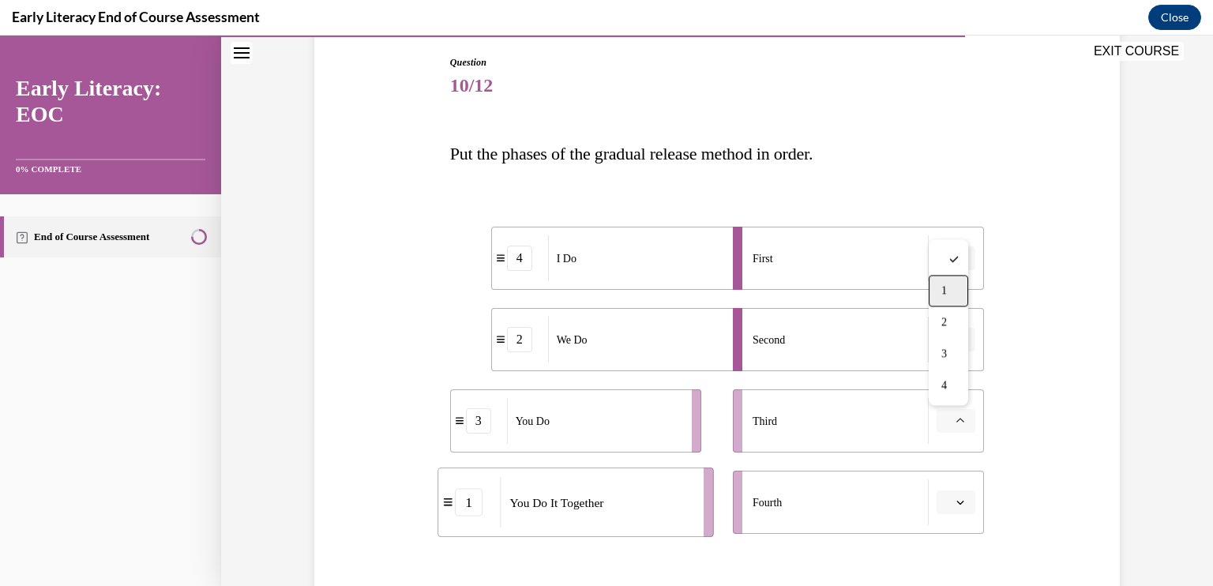
click at [948, 303] on div "1" at bounding box center [948, 291] width 39 height 32
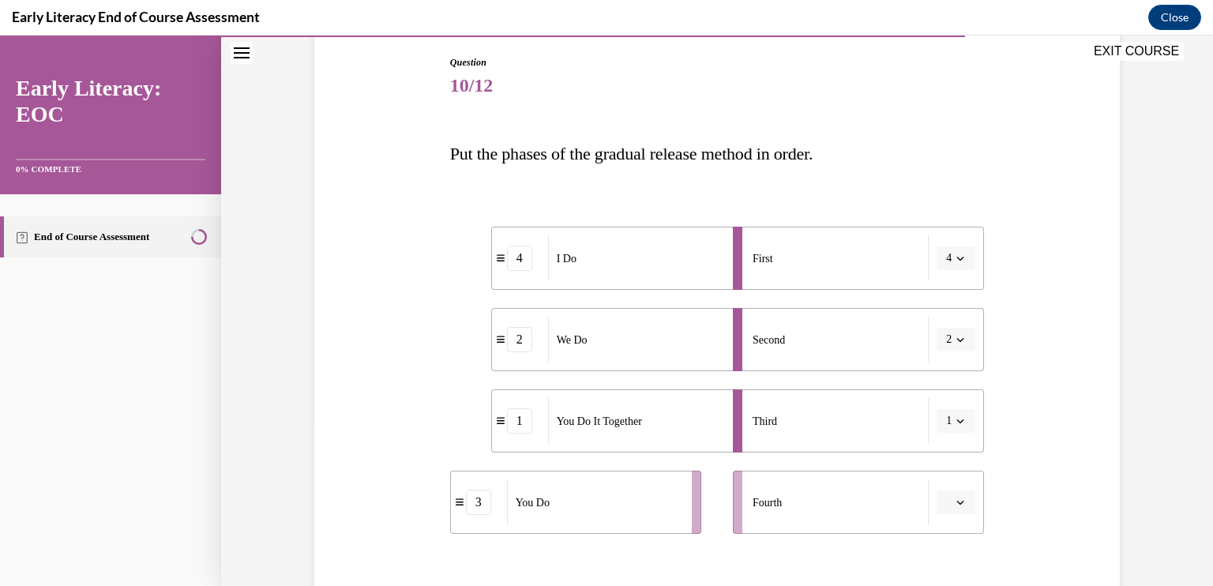
click at [956, 500] on icon "button" at bounding box center [960, 502] width 8 height 8
click at [938, 438] on div "3" at bounding box center [948, 435] width 39 height 32
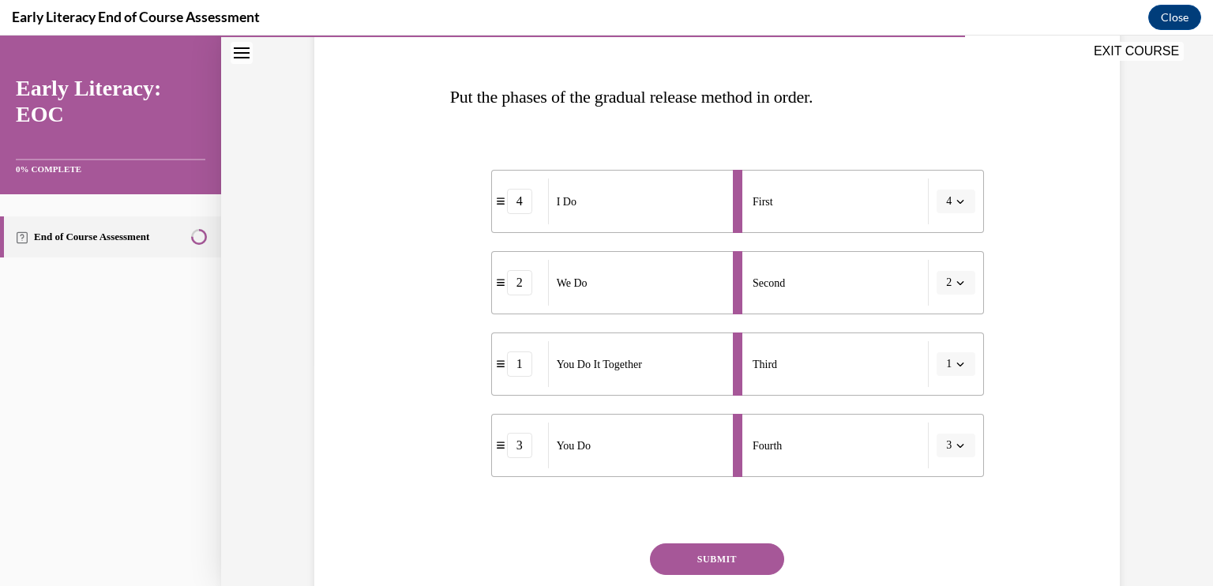
scroll to position [220, 0]
click at [741, 550] on button "SUBMIT" at bounding box center [717, 560] width 134 height 32
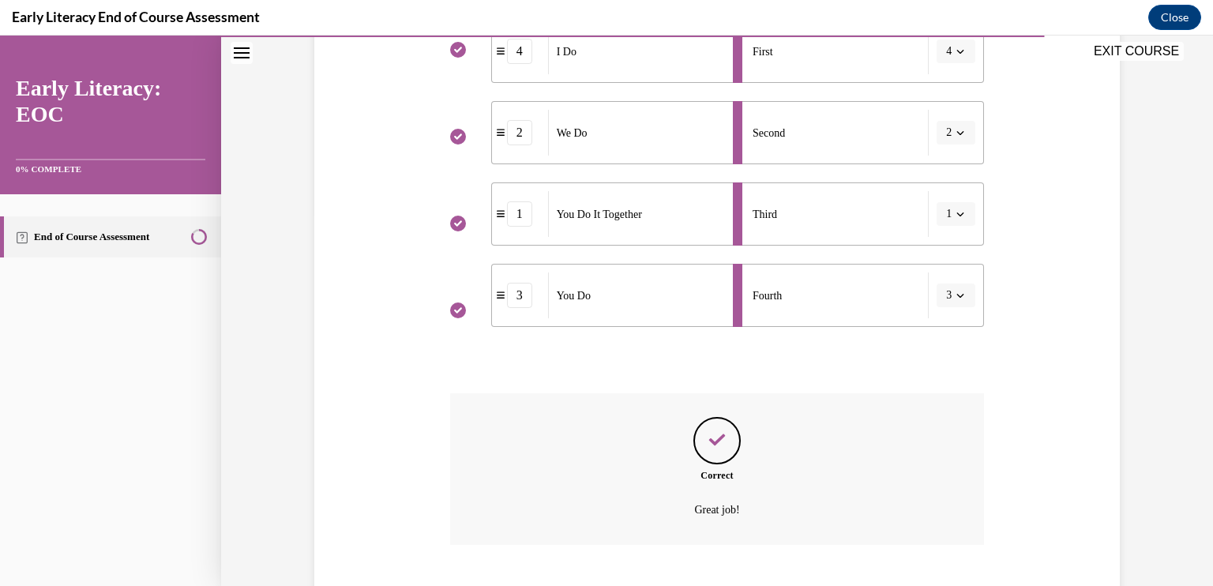
scroll to position [467, 0]
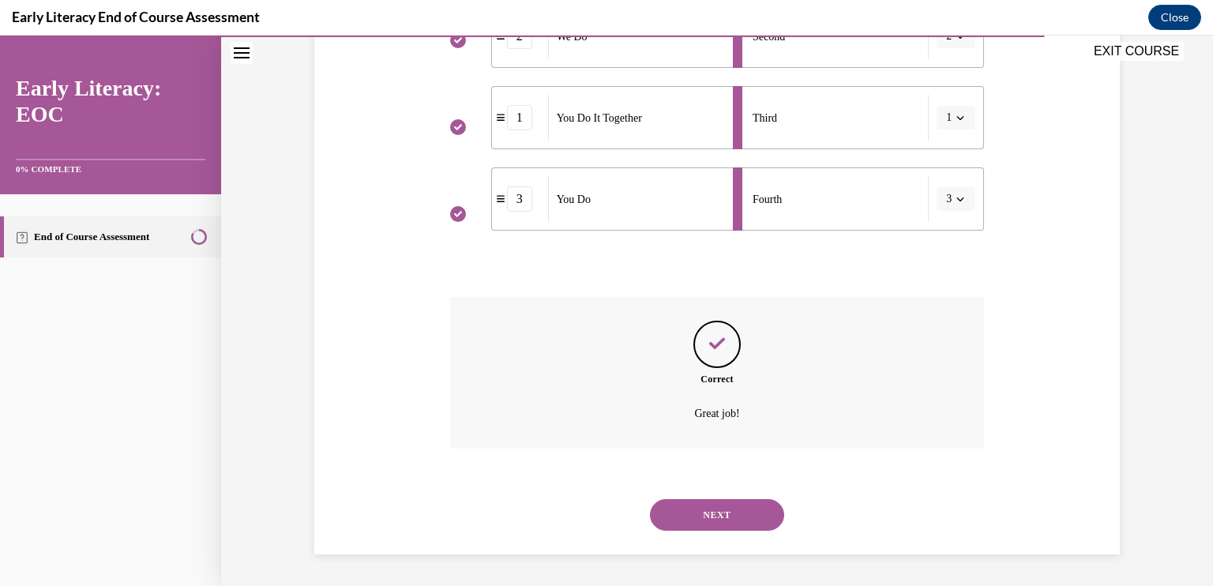
click at [689, 495] on div "NEXT" at bounding box center [717, 514] width 535 height 63
click at [727, 509] on button "NEXT" at bounding box center [717, 515] width 134 height 32
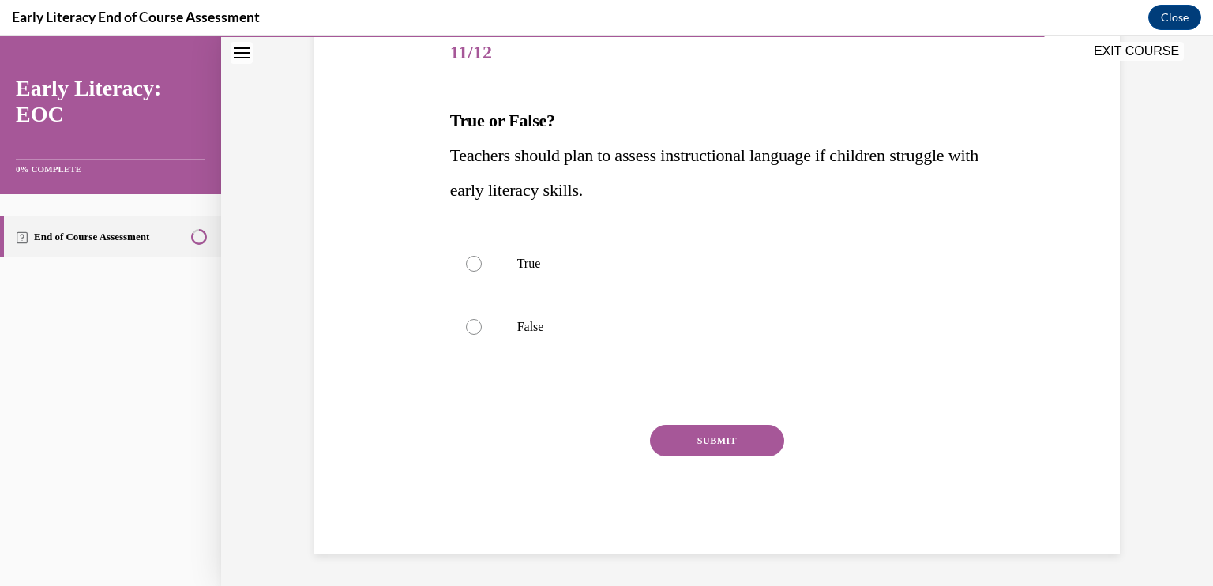
scroll to position [175, 0]
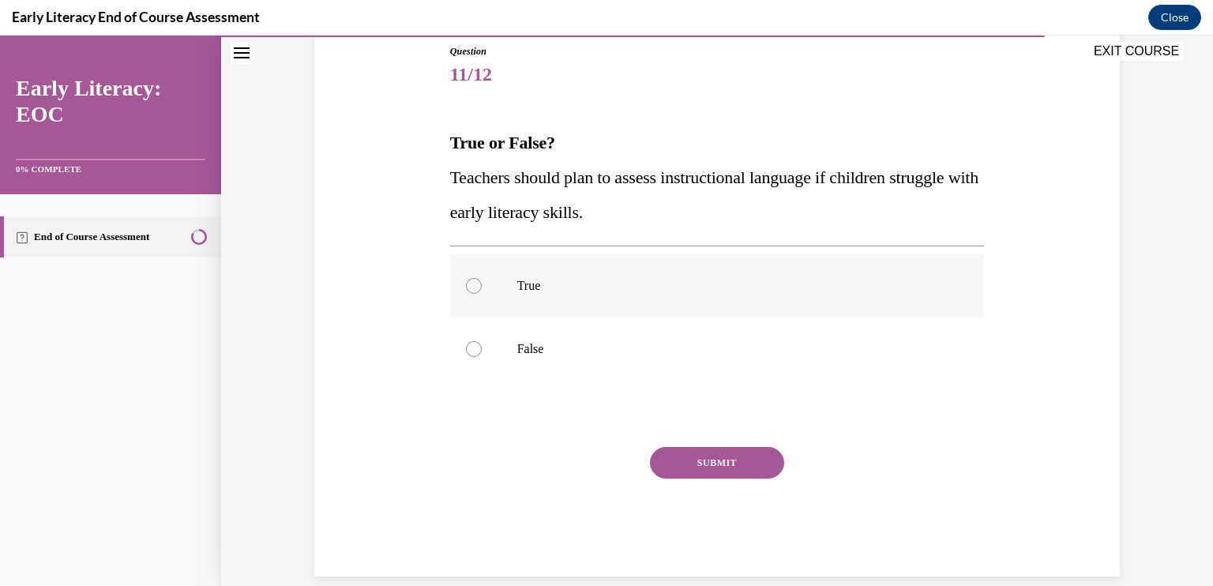
click at [482, 292] on div at bounding box center [717, 285] width 535 height 63
click at [687, 450] on button "SUBMIT" at bounding box center [717, 463] width 134 height 32
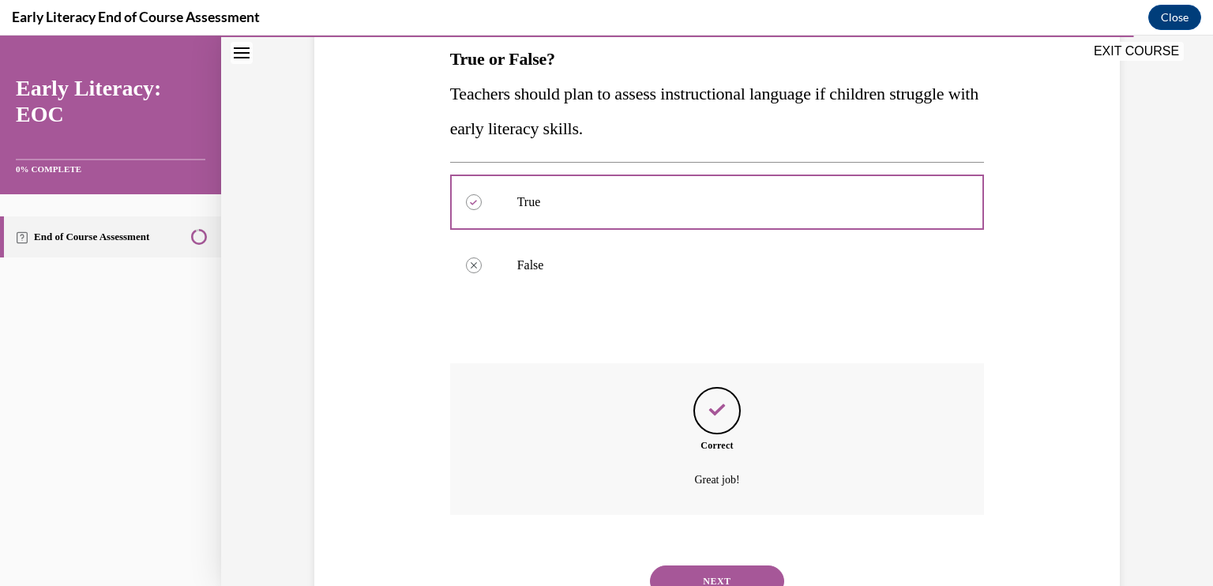
scroll to position [325, 0]
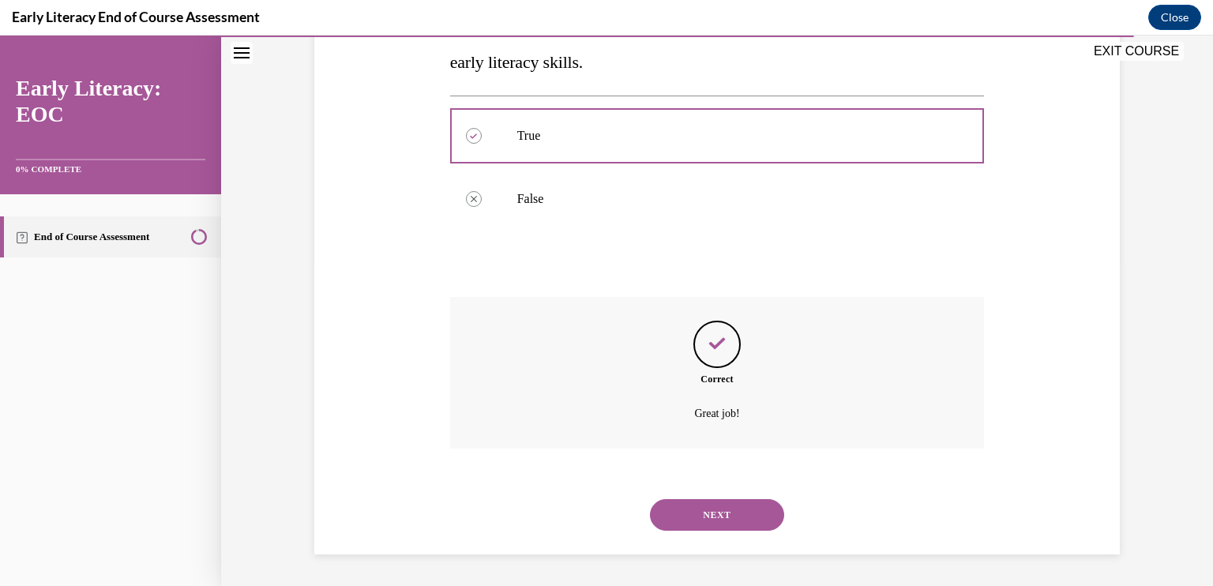
click at [705, 512] on button "NEXT" at bounding box center [717, 515] width 134 height 32
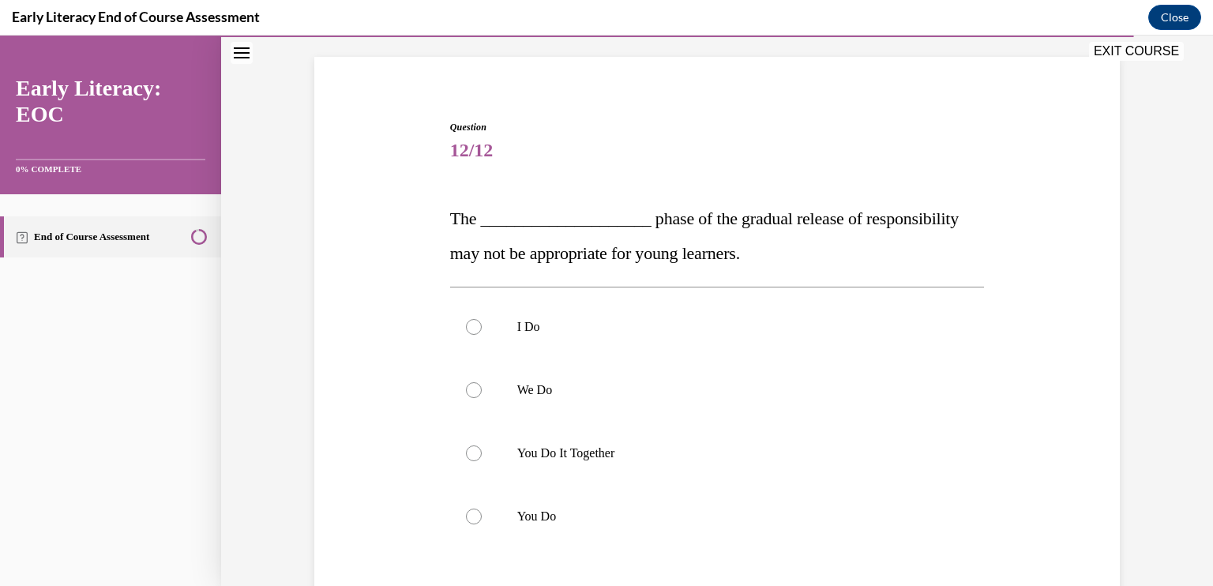
scroll to position [129, 0]
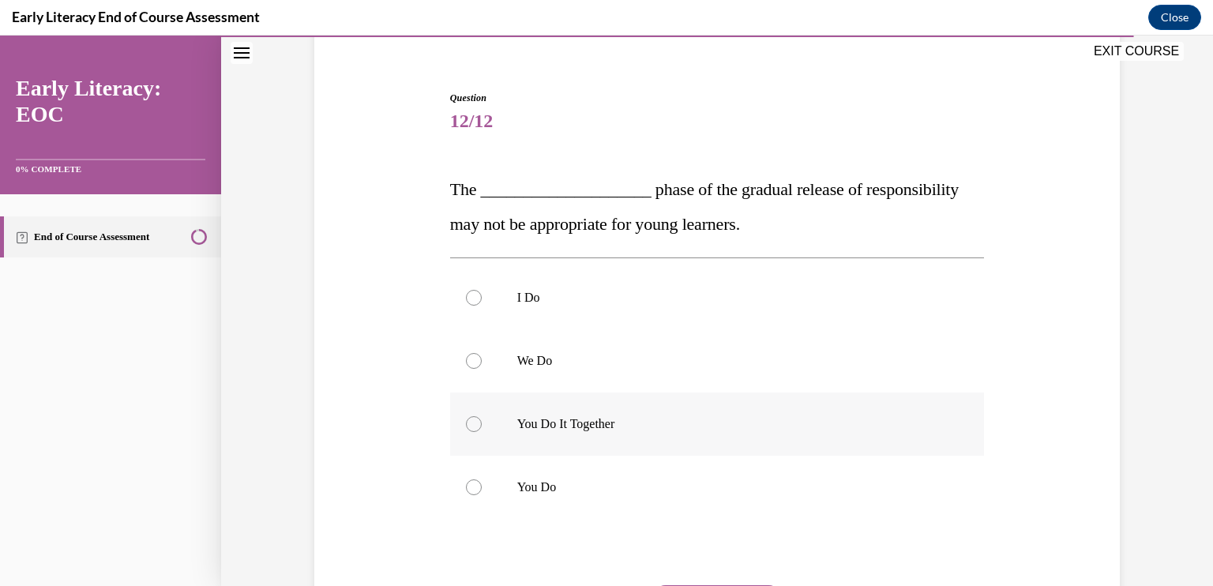
click at [591, 430] on p "You Do It Together" at bounding box center [731, 424] width 428 height 16
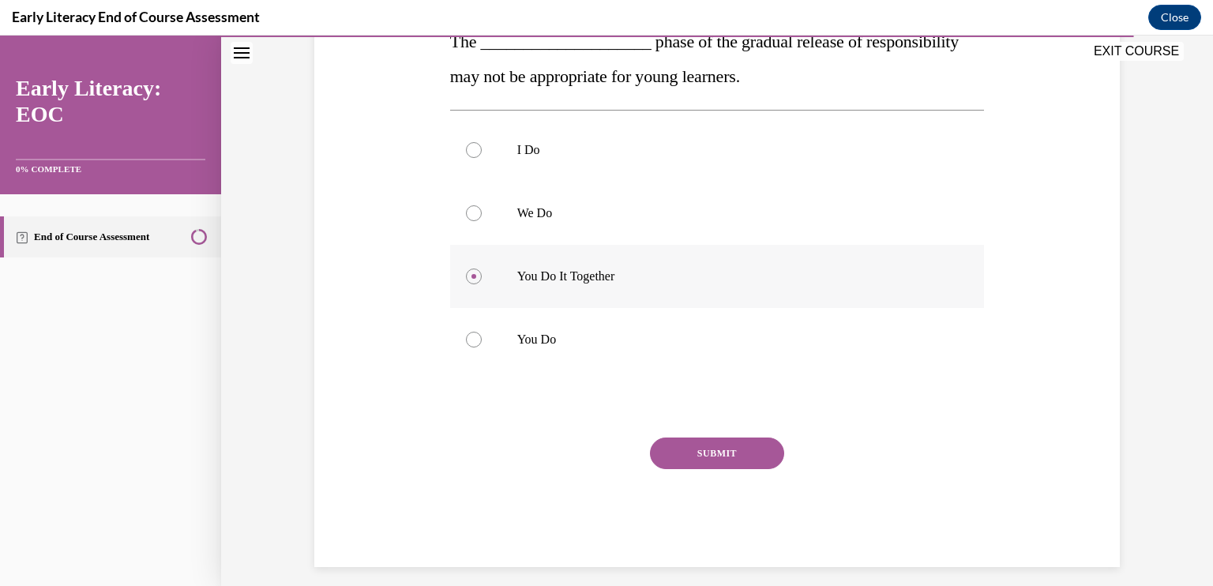
scroll to position [282, 0]
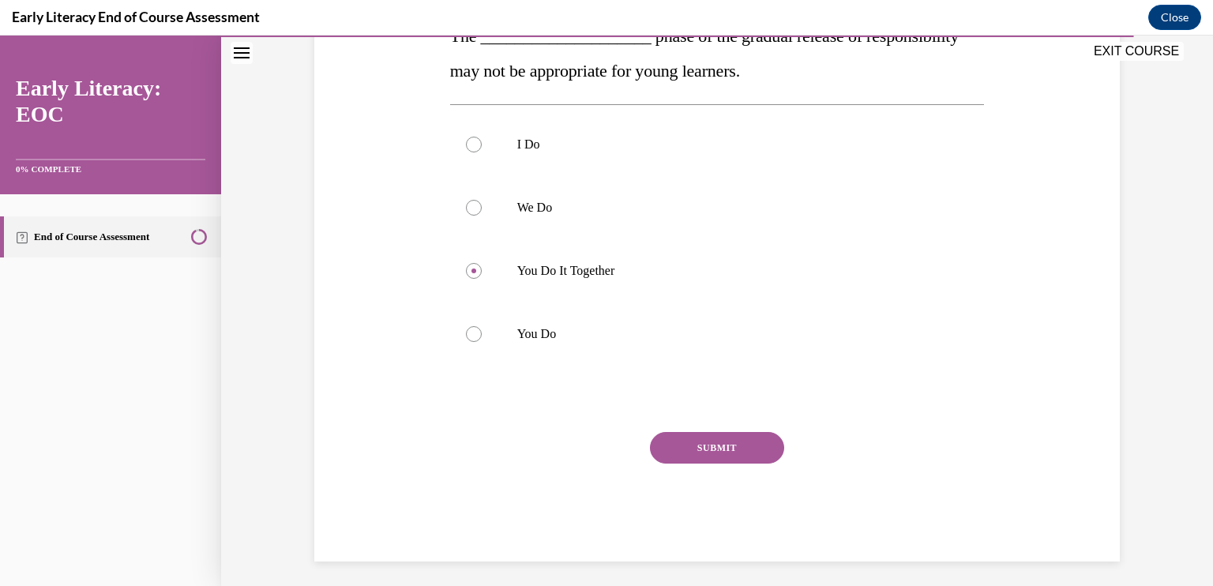
click at [723, 452] on button "SUBMIT" at bounding box center [717, 448] width 134 height 32
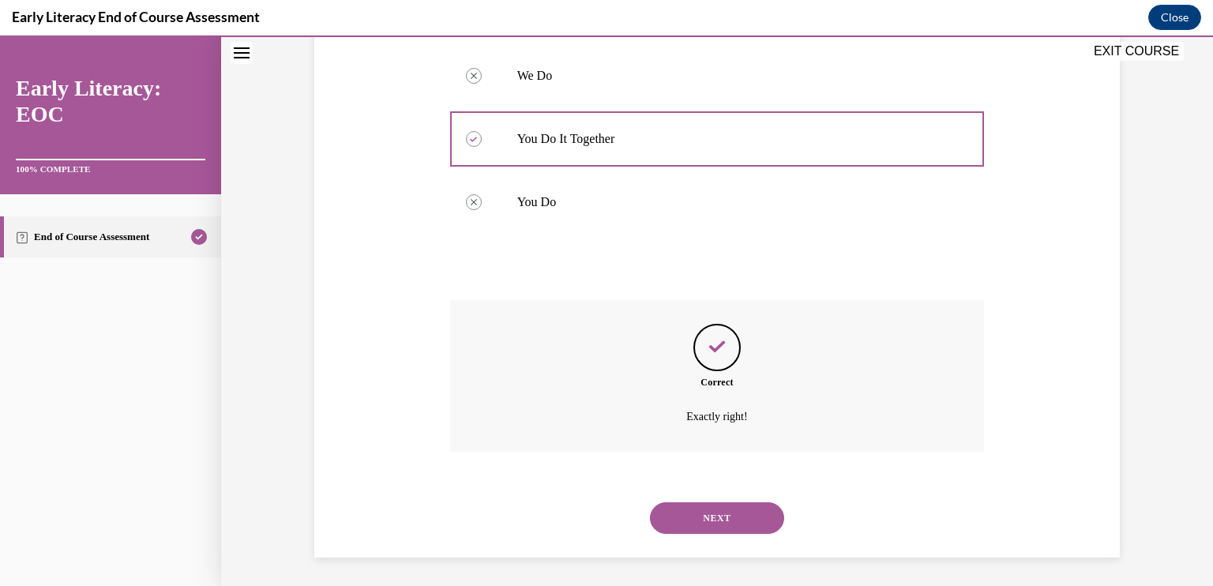
scroll to position [417, 0]
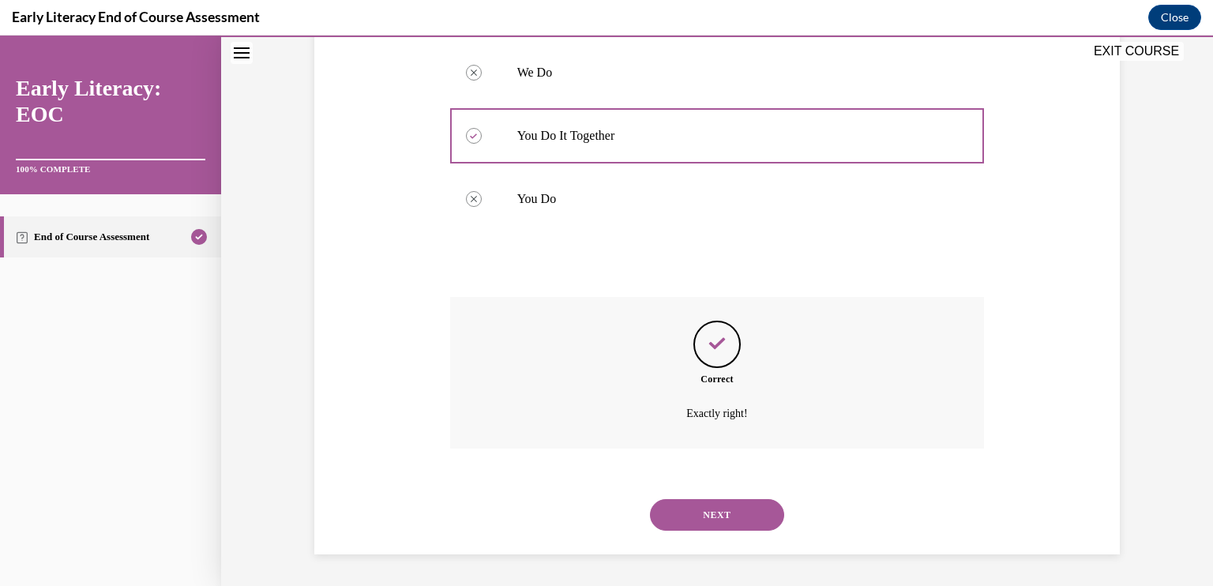
click at [704, 521] on button "NEXT" at bounding box center [717, 515] width 134 height 32
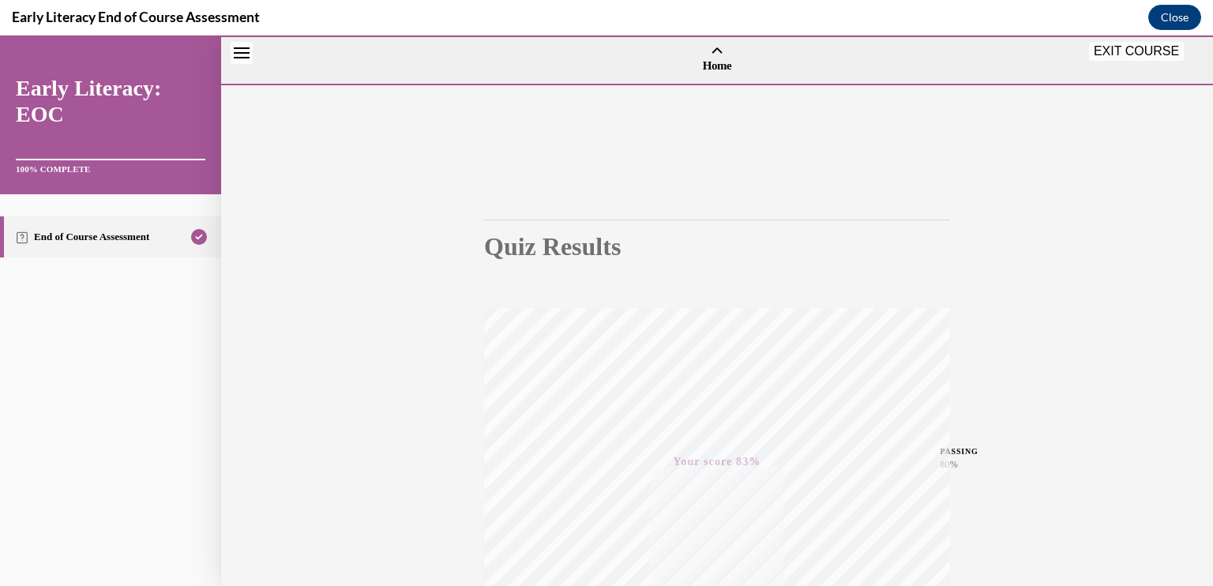
scroll to position [259, 0]
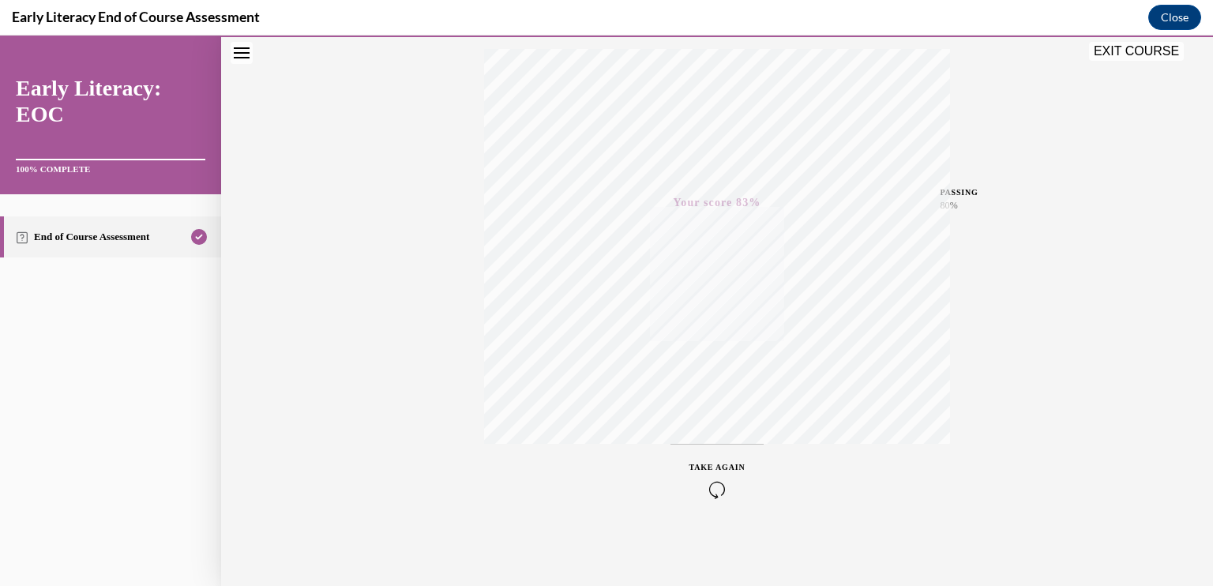
click at [1140, 47] on button "EXIT COURSE" at bounding box center [1136, 51] width 95 height 19
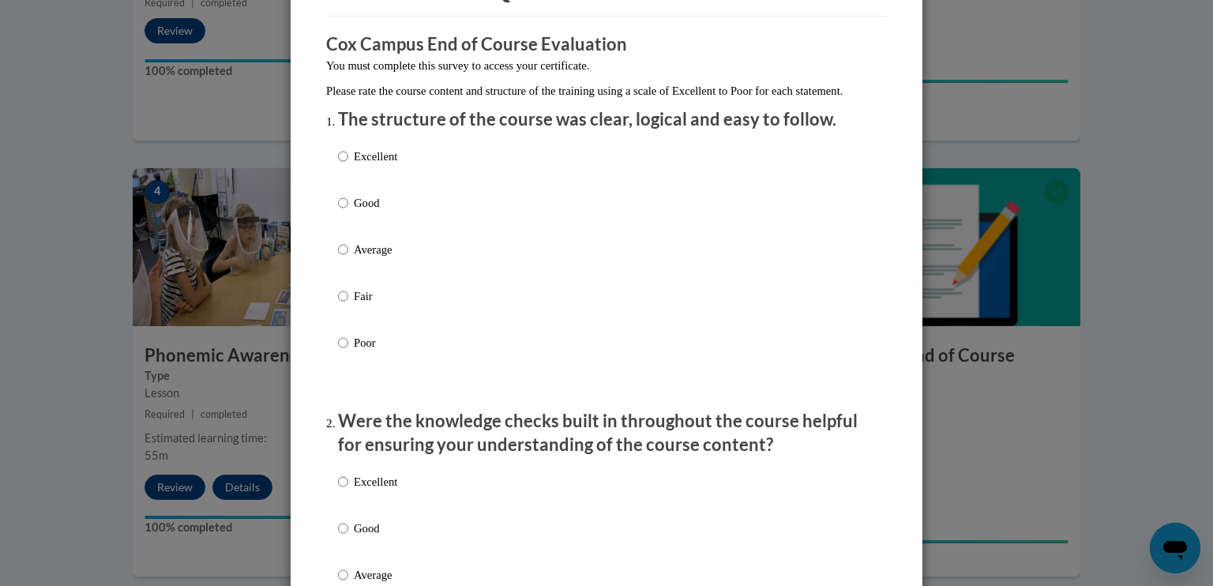
scroll to position [114, 0]
click at [340, 164] on input "Excellent" at bounding box center [343, 155] width 10 height 17
radio input "true"
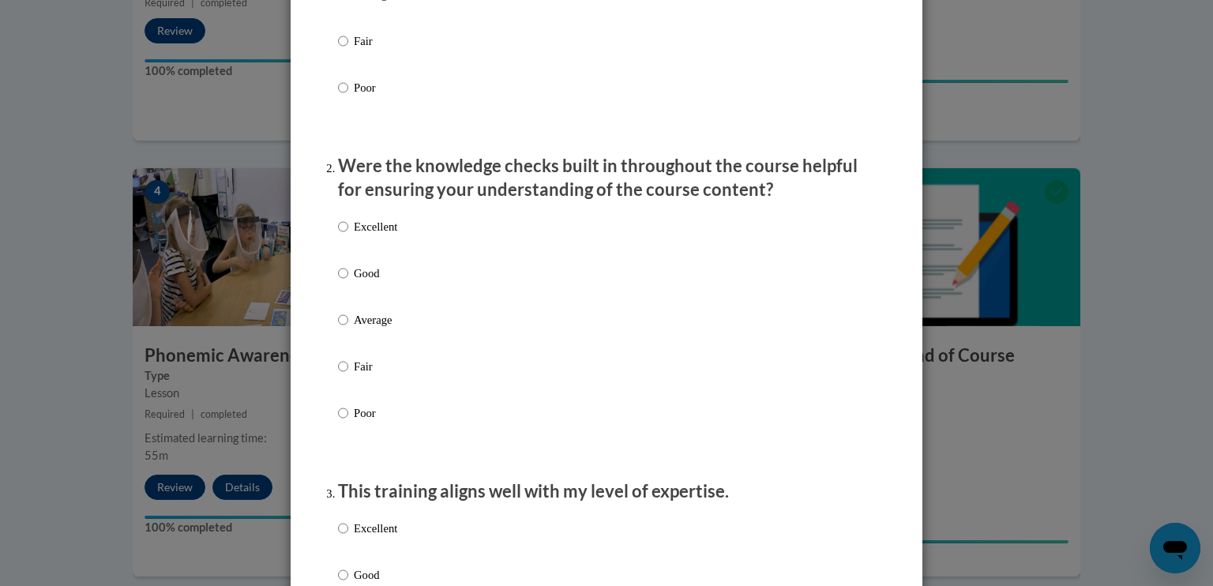
scroll to position [375, 0]
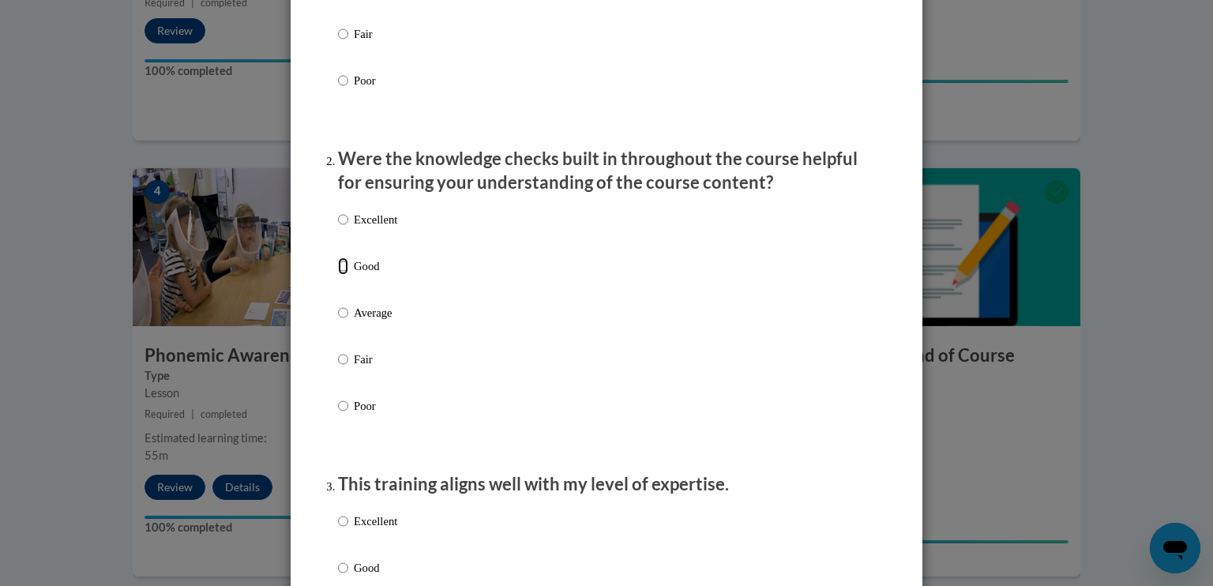
click at [338, 275] on input "Good" at bounding box center [343, 265] width 10 height 17
radio input "true"
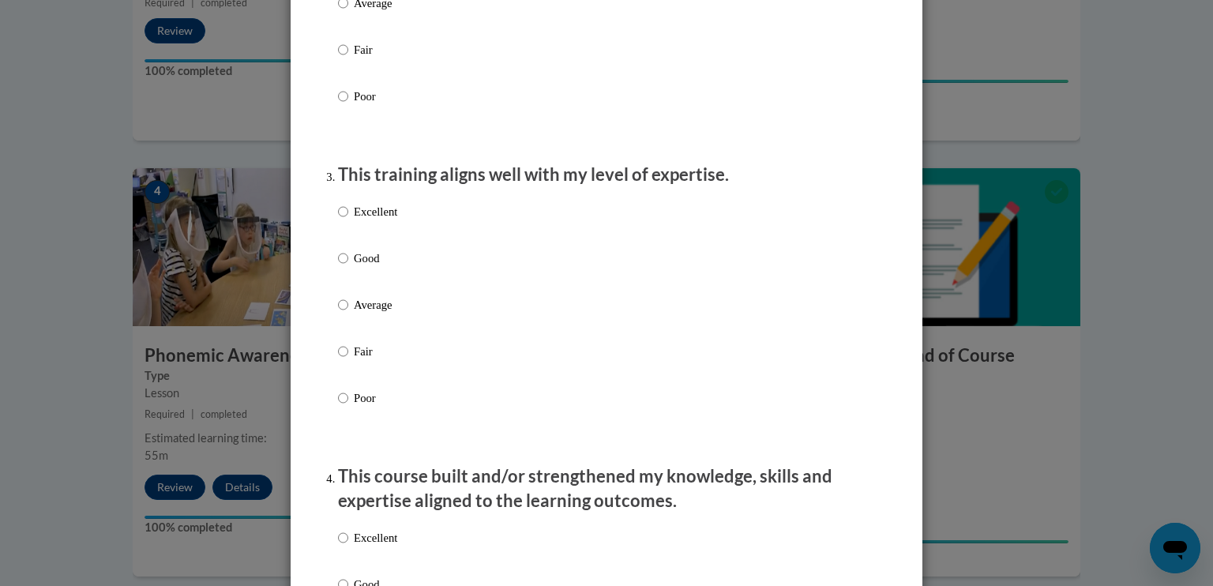
scroll to position [704, 0]
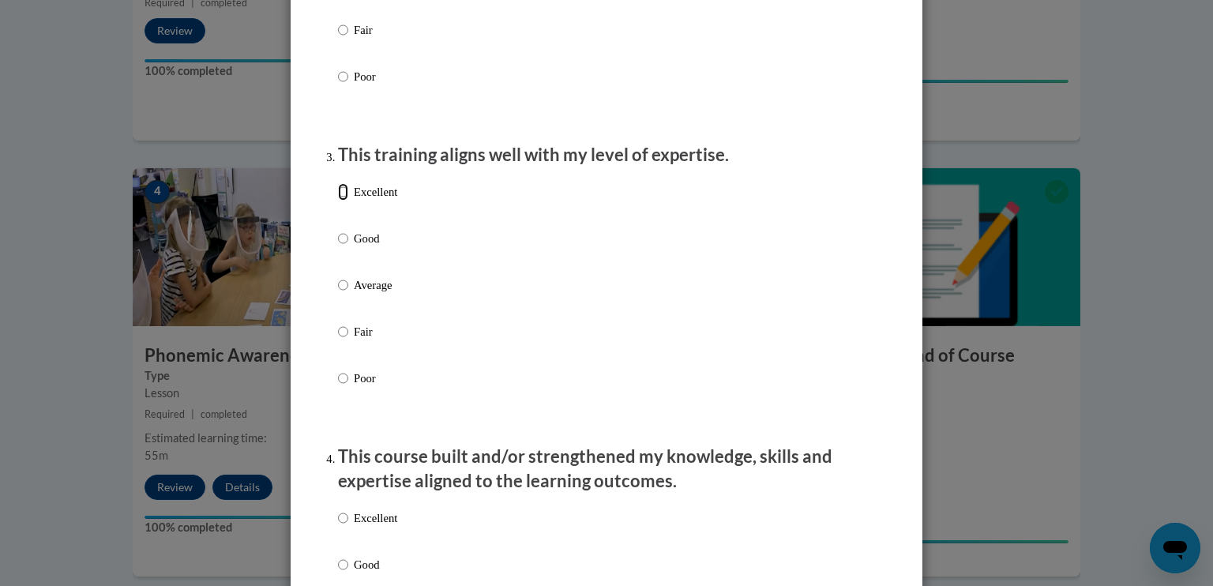
click at [338, 201] on input "Excellent" at bounding box center [343, 191] width 10 height 17
radio input "true"
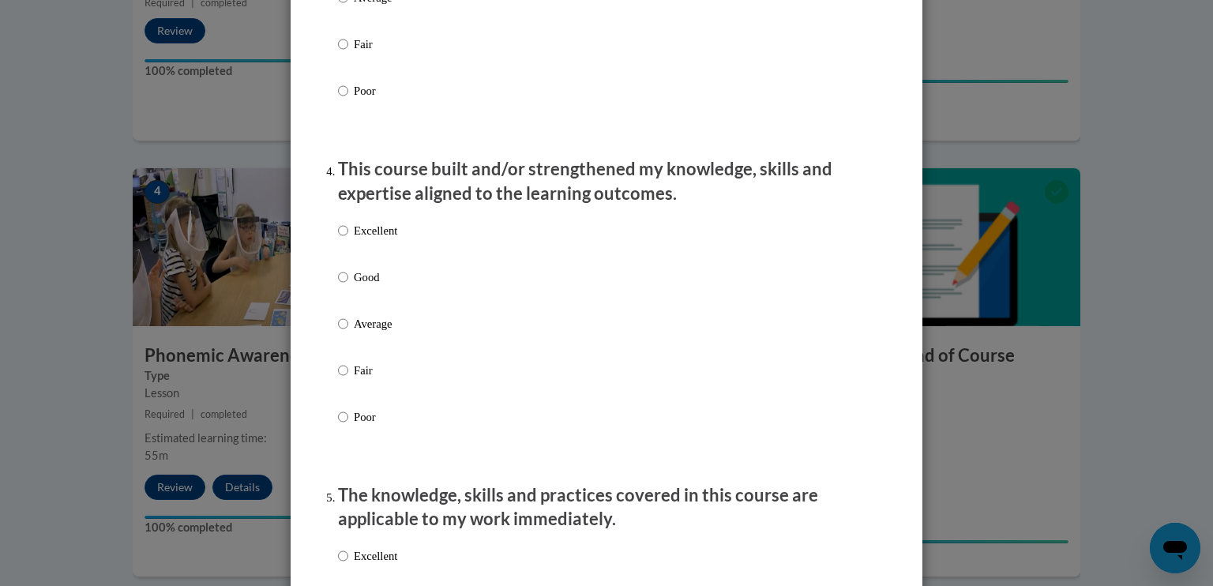
scroll to position [993, 0]
click at [338, 238] on input "Excellent" at bounding box center [343, 229] width 10 height 17
radio input "true"
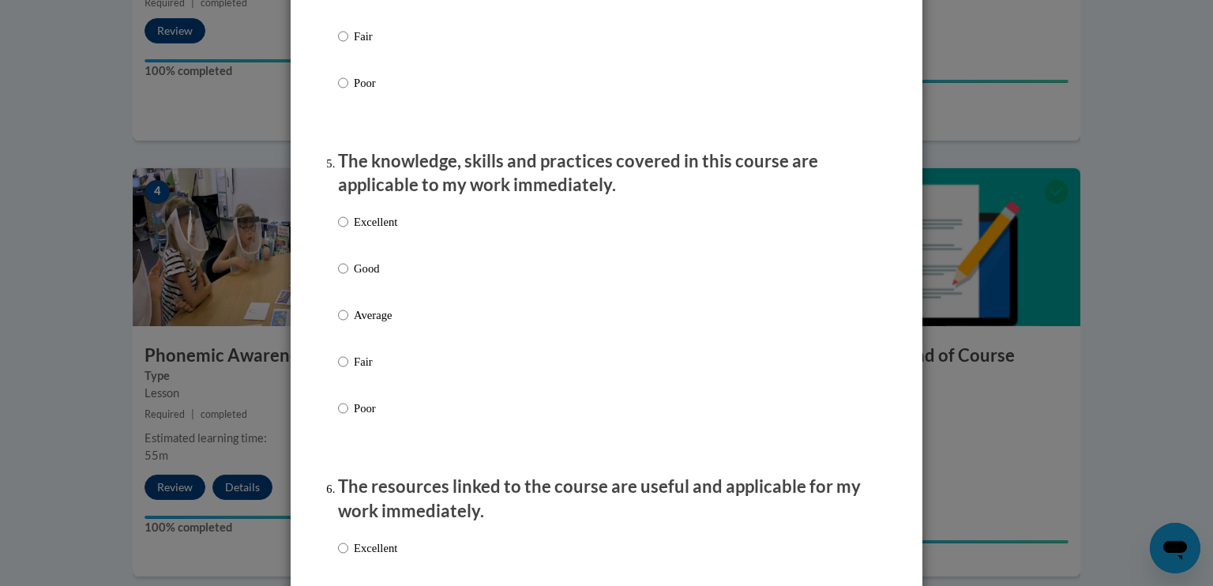
scroll to position [1330, 0]
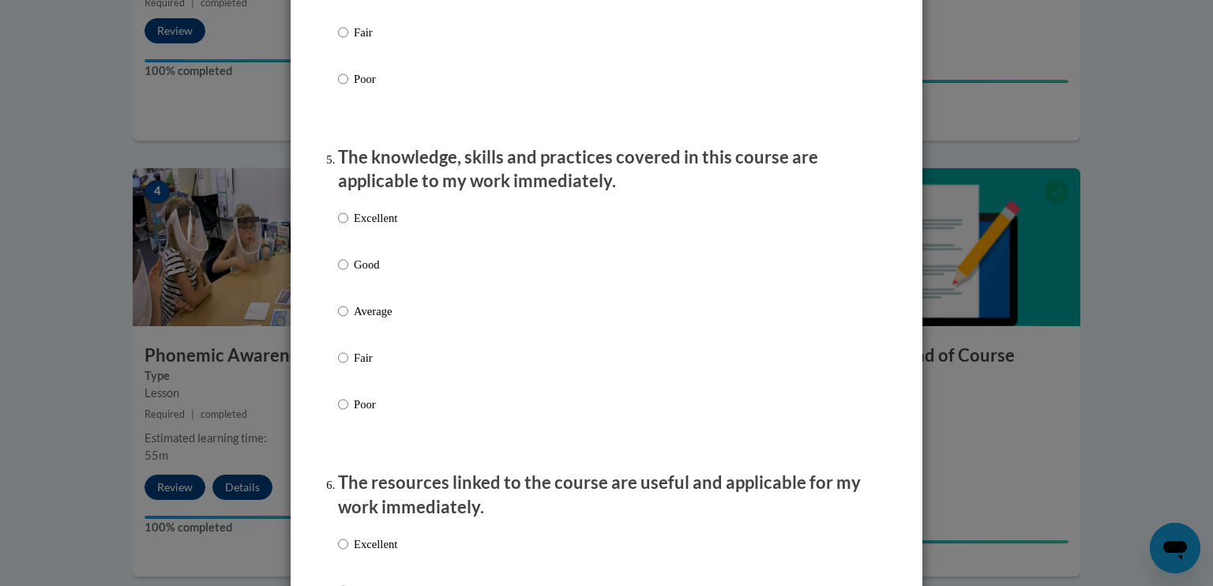
click at [354, 227] on p "Excellent" at bounding box center [375, 217] width 43 height 17
click at [348, 227] on input "Excellent" at bounding box center [343, 217] width 10 height 17
radio input "true"
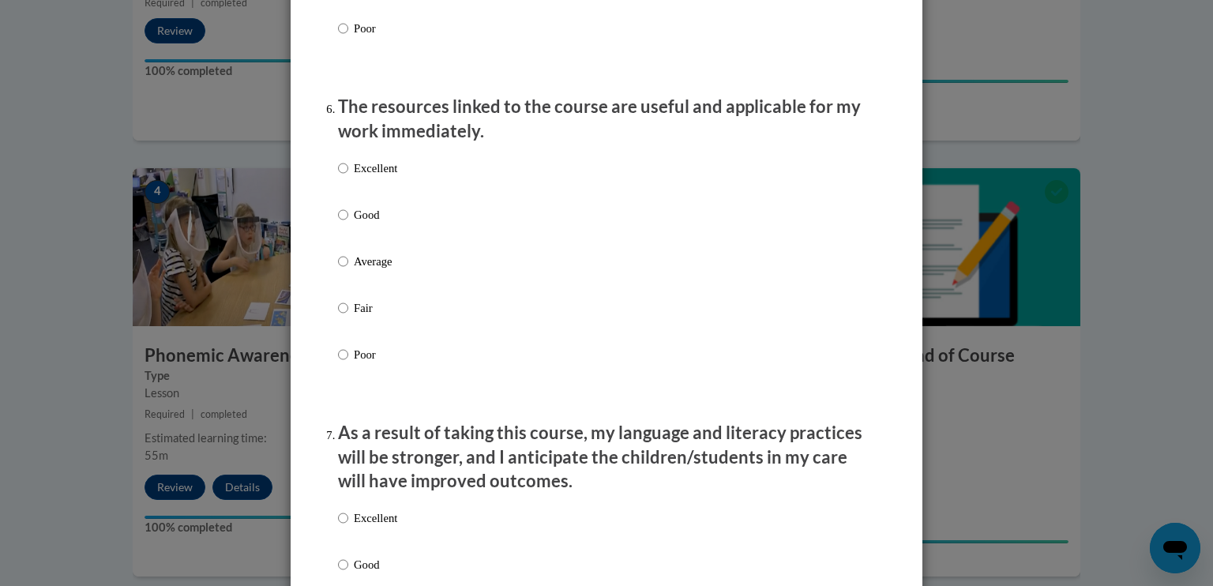
scroll to position [1709, 0]
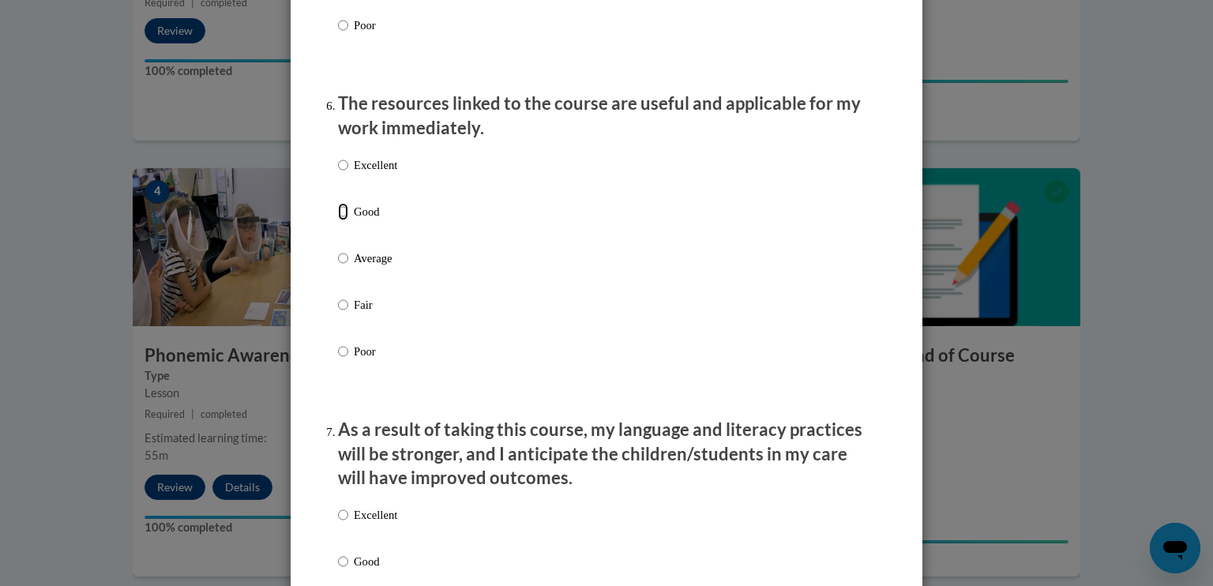
click at [339, 220] on input "Good" at bounding box center [343, 211] width 10 height 17
radio input "true"
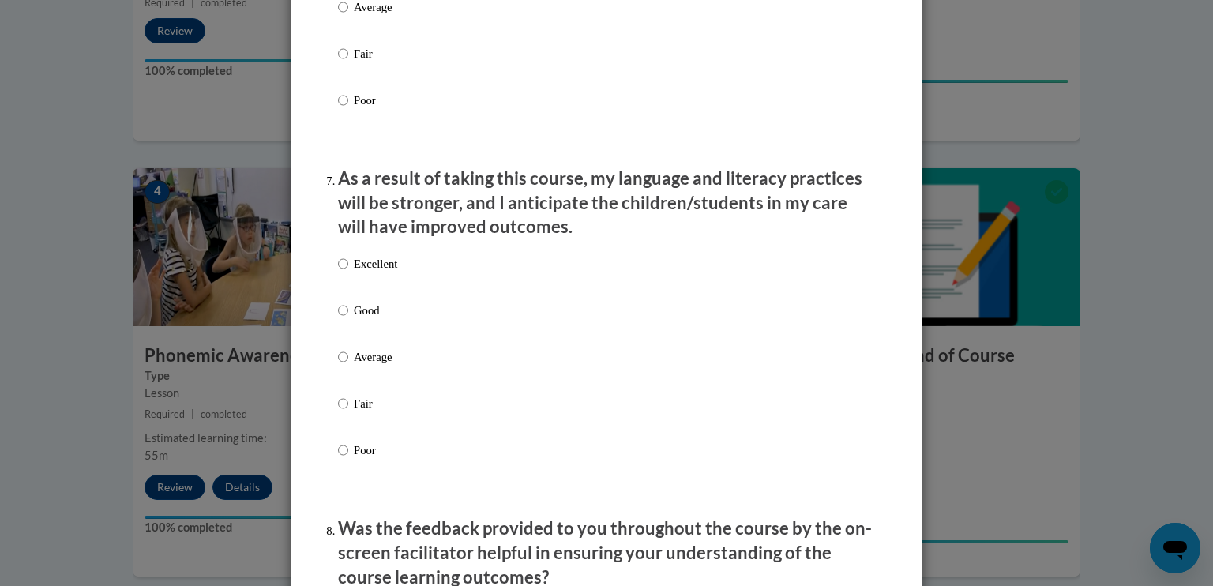
scroll to position [1964, 0]
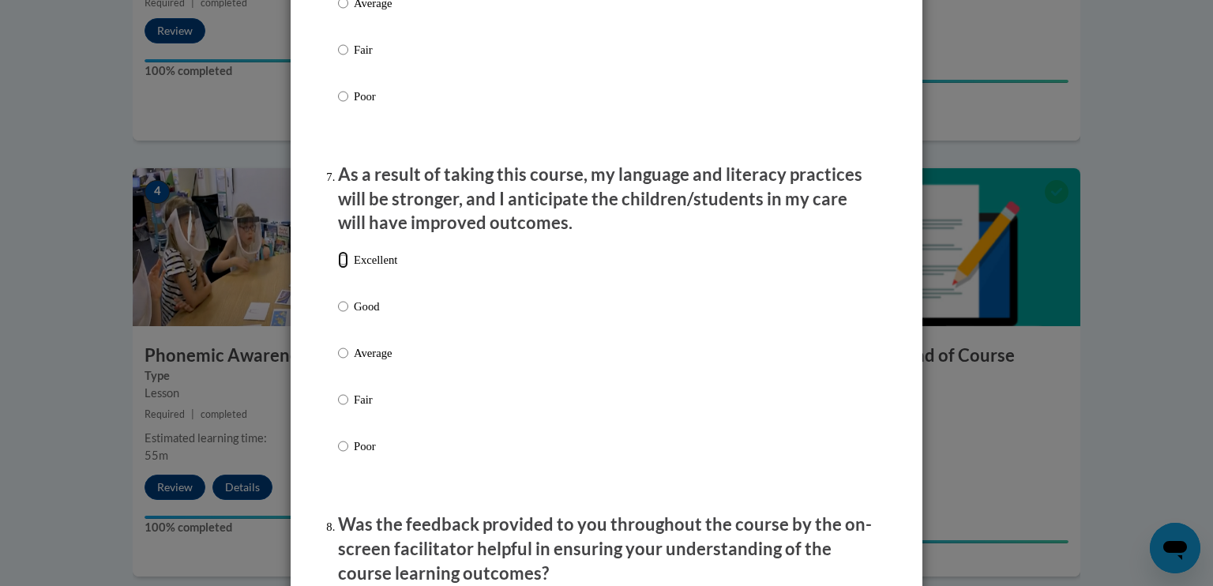
click at [338, 268] on input "Excellent" at bounding box center [343, 259] width 10 height 17
radio input "true"
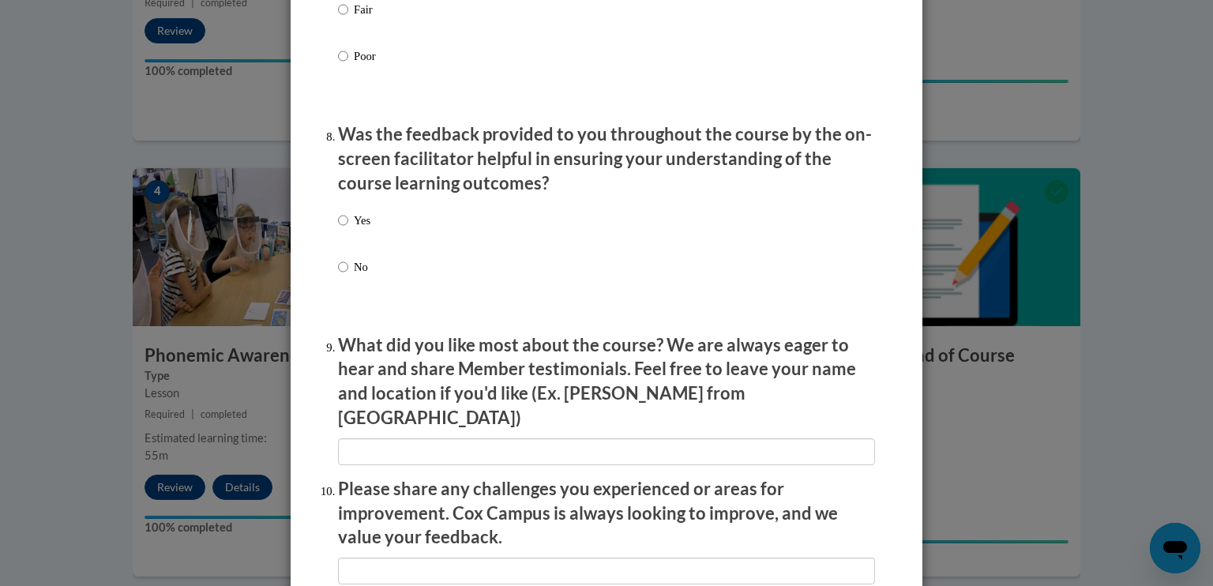
scroll to position [2355, 0]
click at [339, 228] on input "Yes" at bounding box center [343, 219] width 10 height 17
radio input "true"
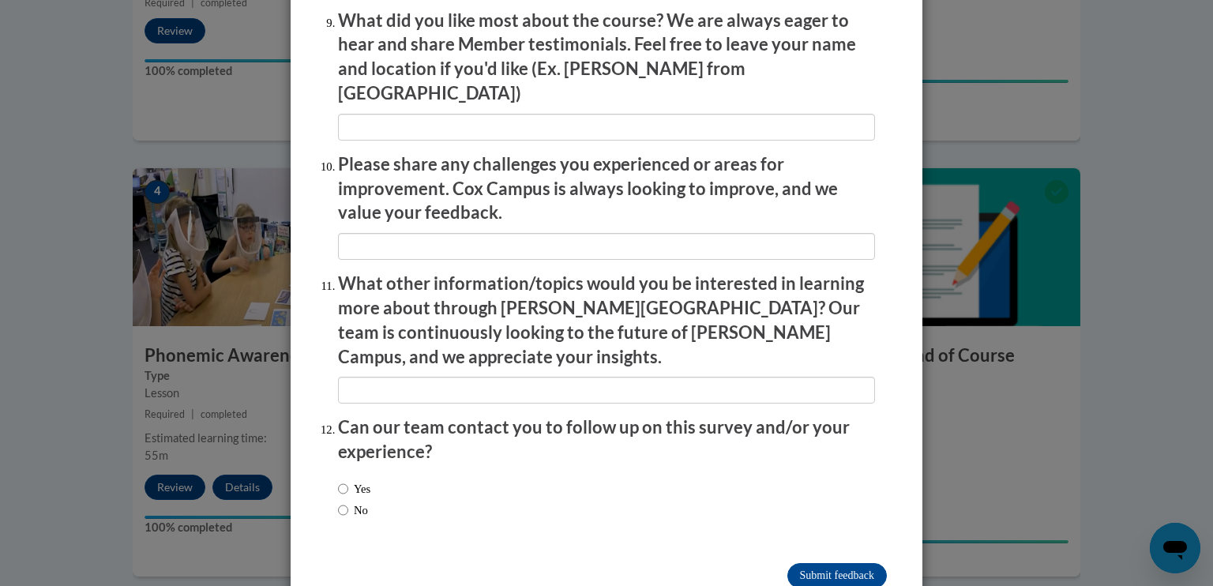
scroll to position [2703, 0]
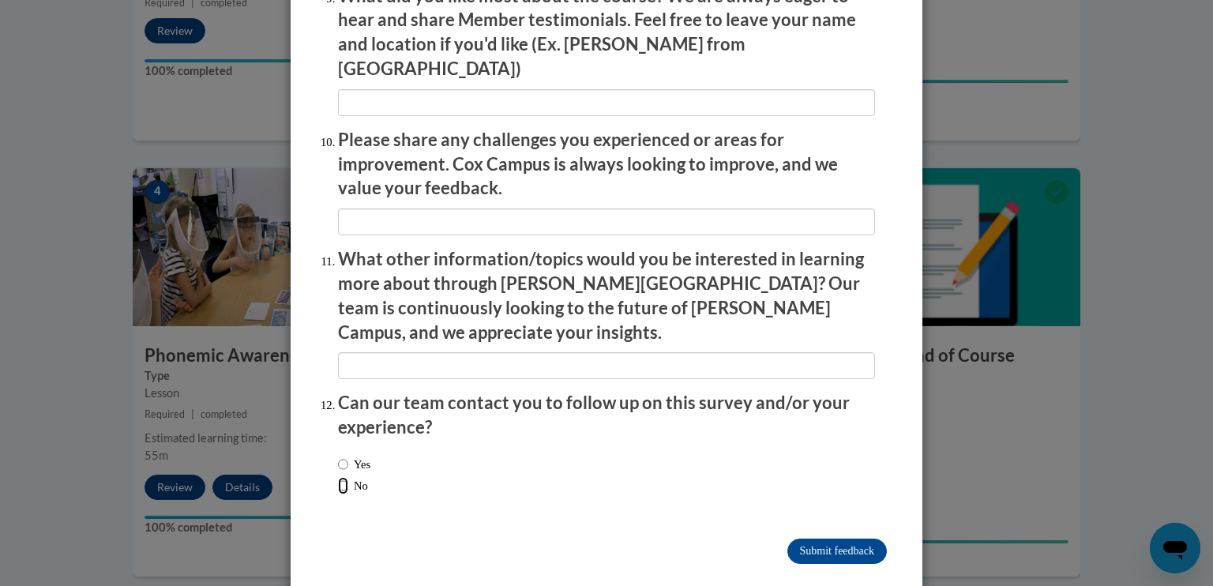
click at [340, 477] on input "No" at bounding box center [343, 485] width 10 height 17
radio input "true"
click at [834, 539] on input "Submit feedback" at bounding box center [836, 551] width 99 height 25
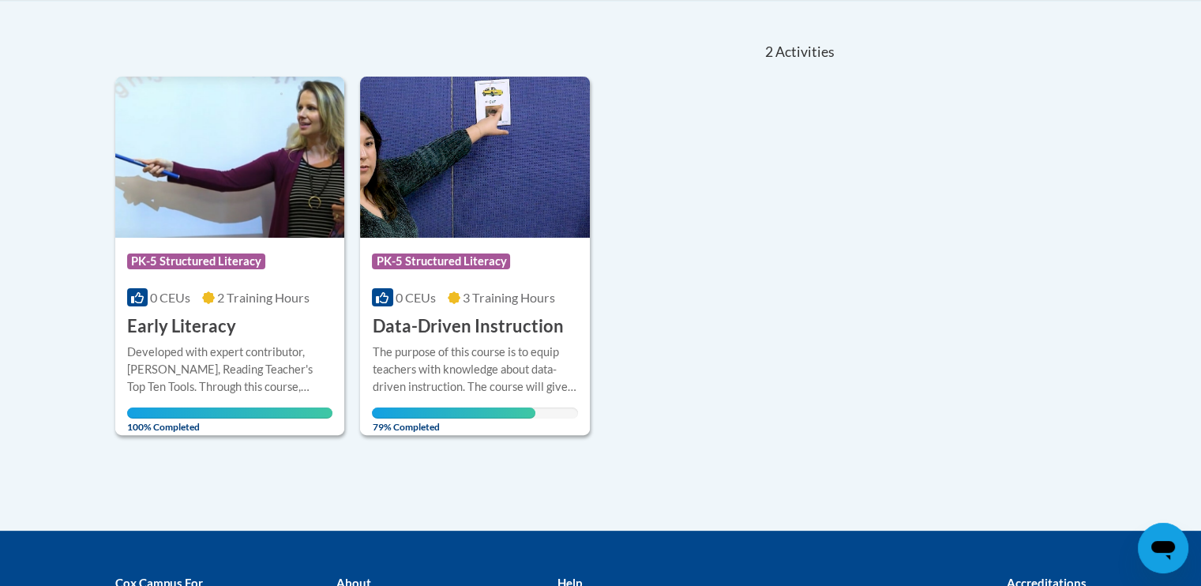
scroll to position [307, 0]
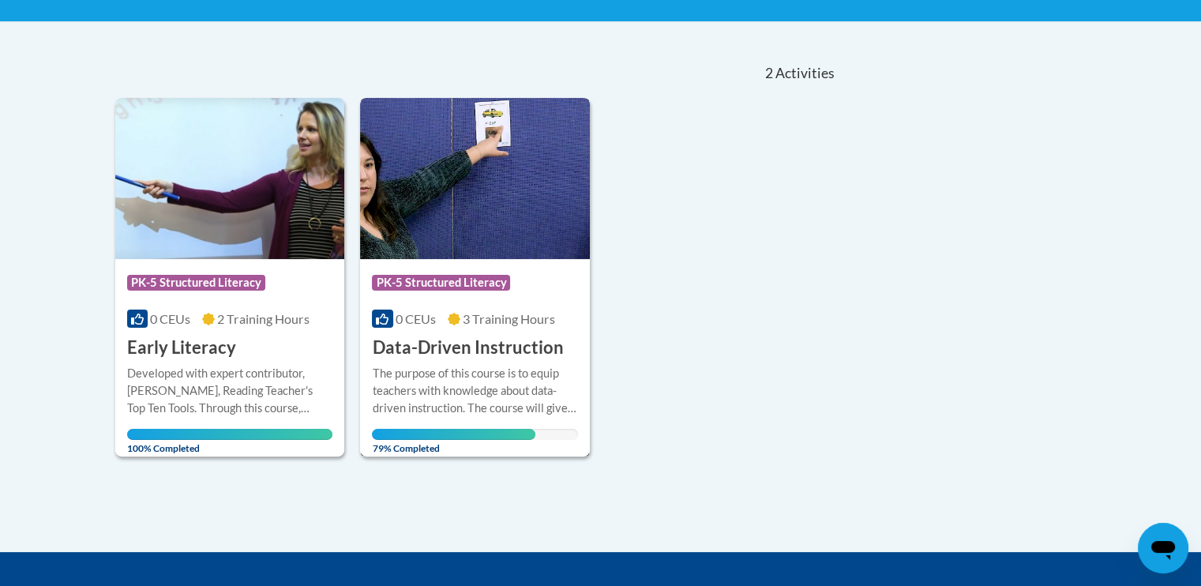
click at [486, 286] on span "PK-5 Structured Literacy" at bounding box center [441, 283] width 138 height 16
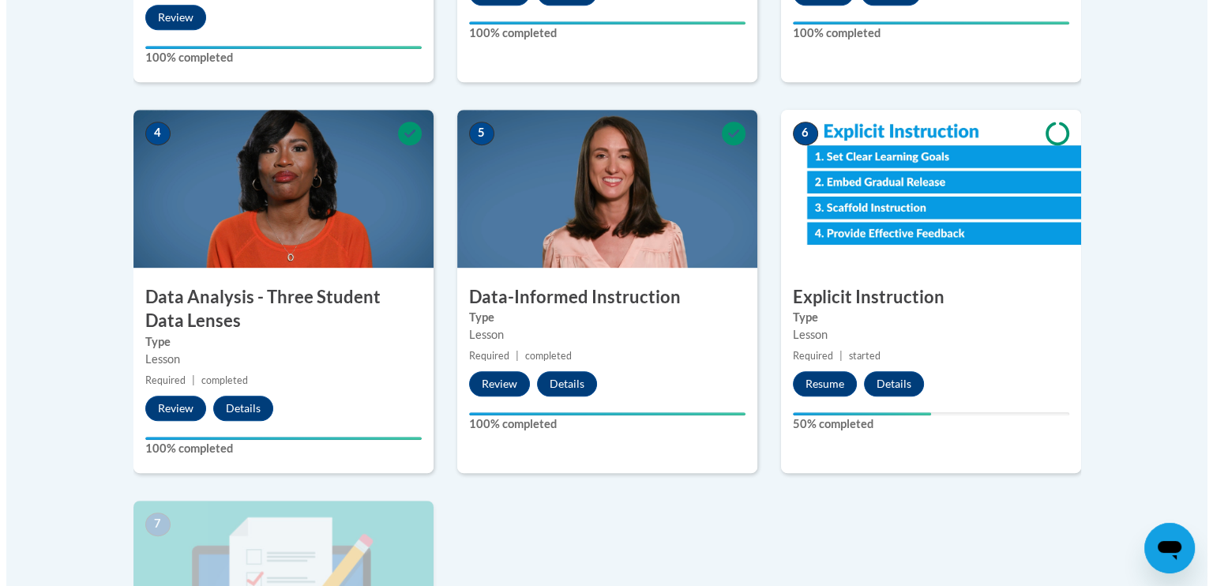
scroll to position [814, 0]
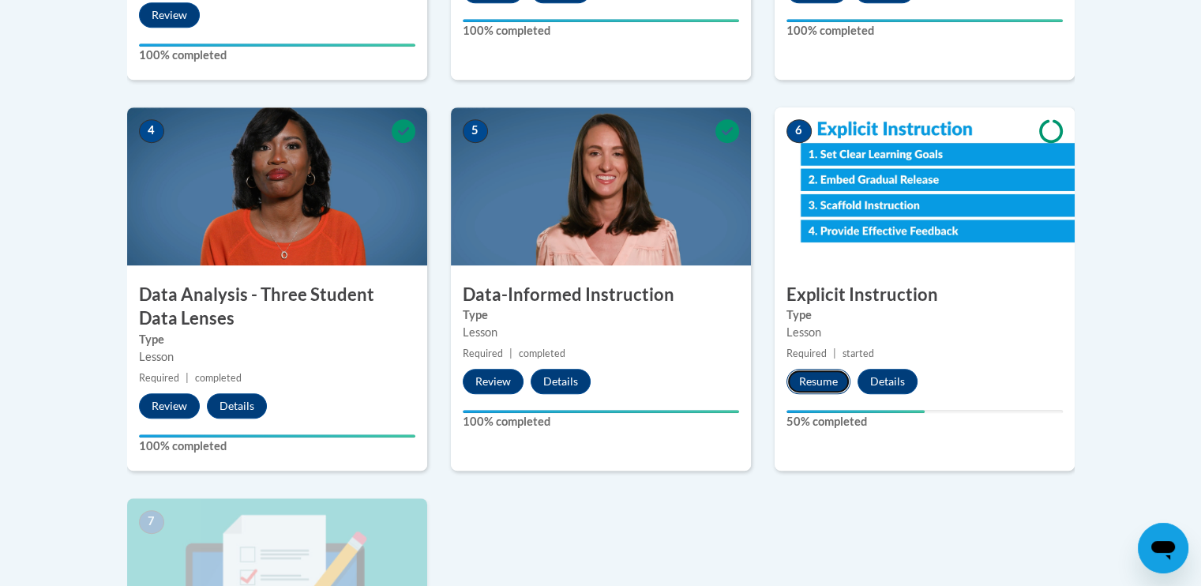
click at [805, 373] on button "Resume" at bounding box center [818, 381] width 64 height 25
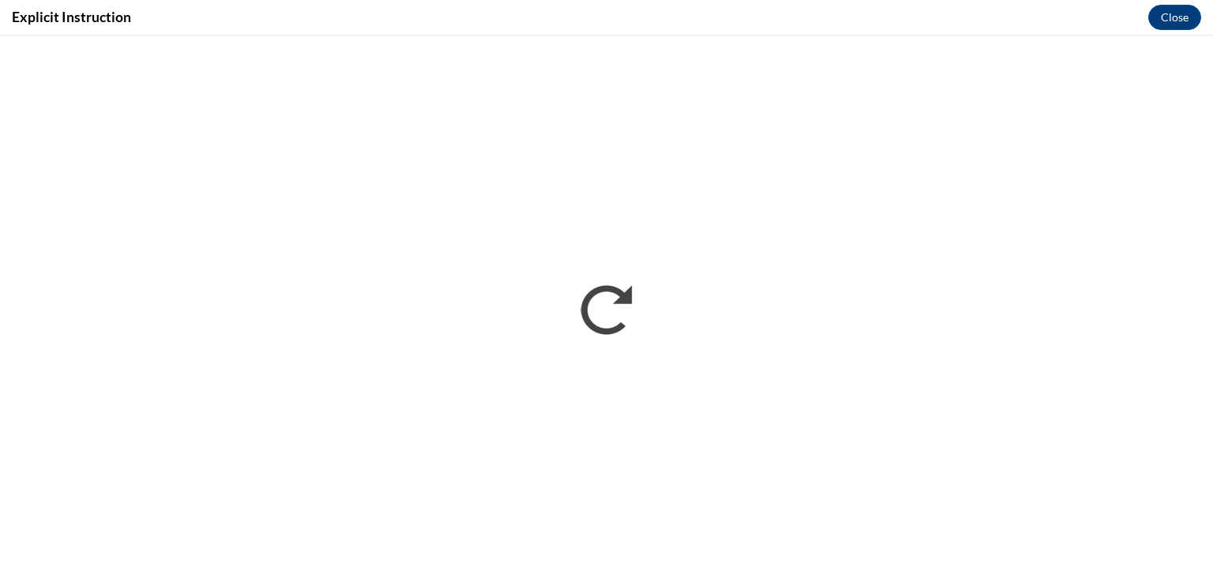
scroll to position [0, 0]
